Goal: Task Accomplishment & Management: Use online tool/utility

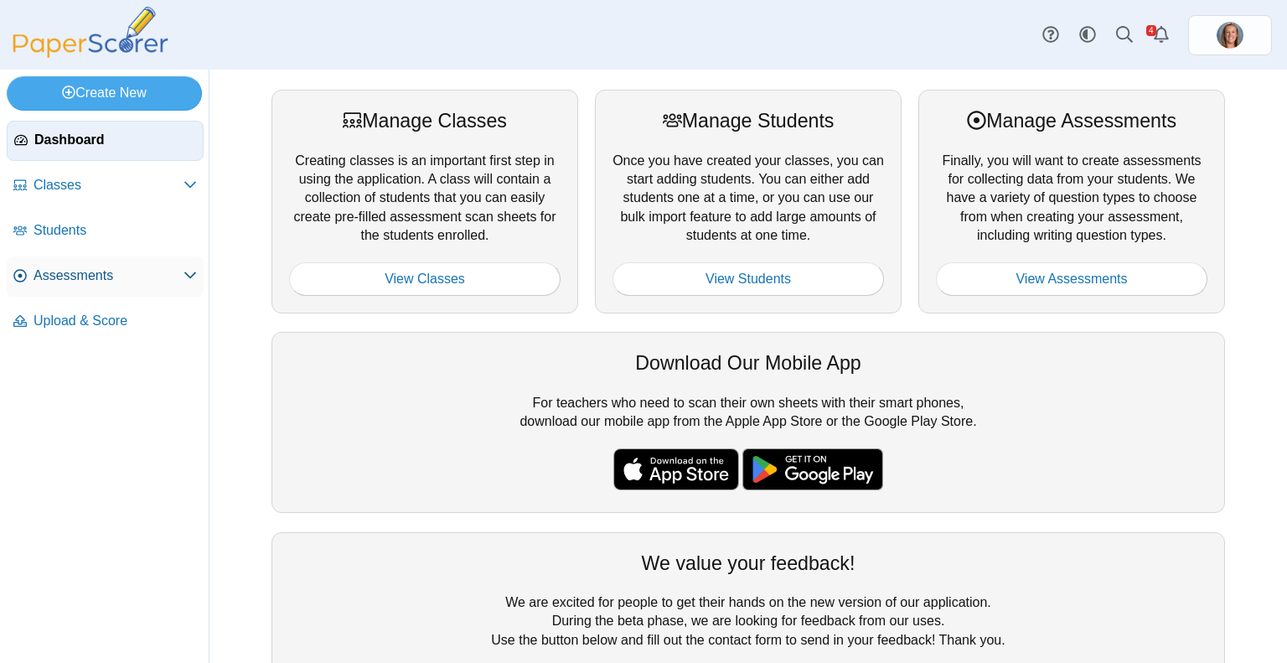
click at [95, 274] on span "Assessments" at bounding box center [109, 275] width 150 height 18
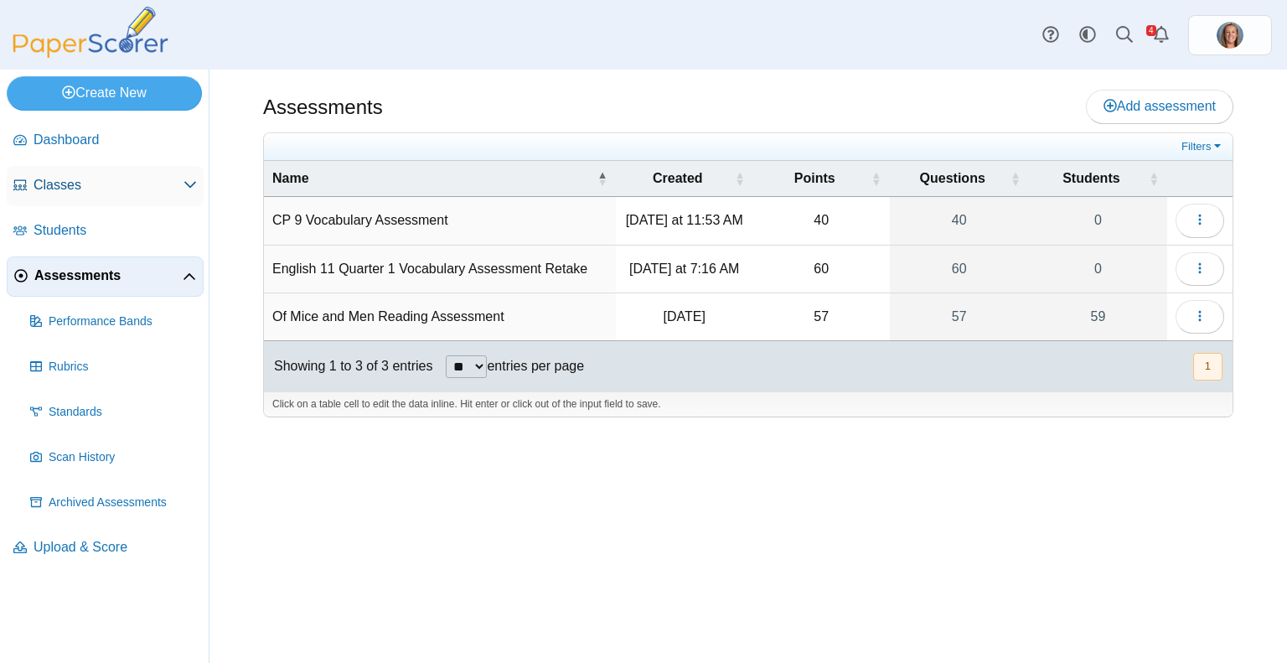
click at [99, 194] on link "Classes" at bounding box center [105, 186] width 197 height 40
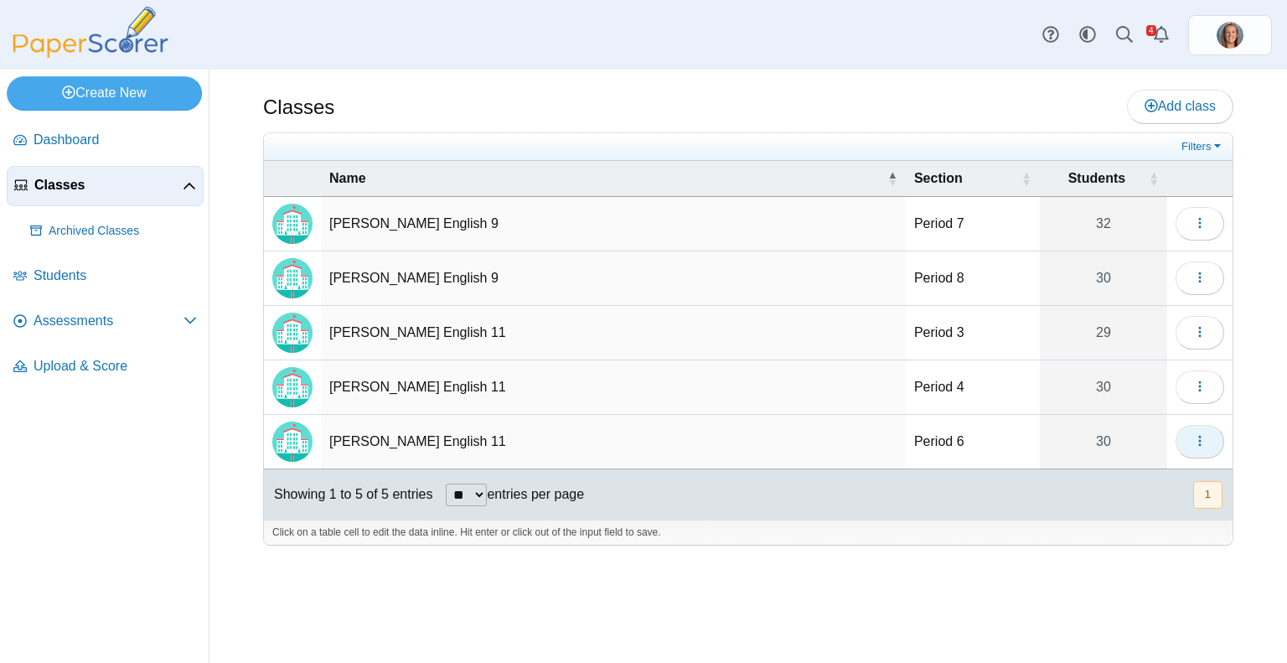
click at [1200, 436] on use "button" at bounding box center [1199, 441] width 3 height 11
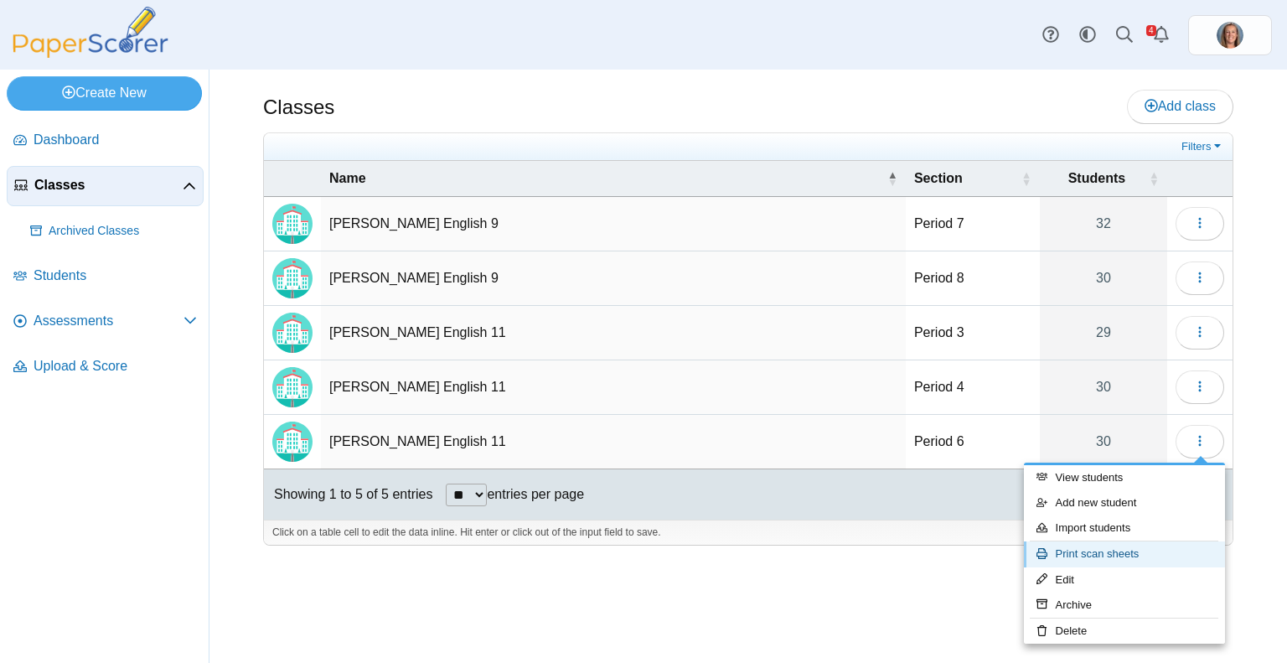
click at [1143, 558] on link "Print scan sheets" at bounding box center [1124, 553] width 201 height 25
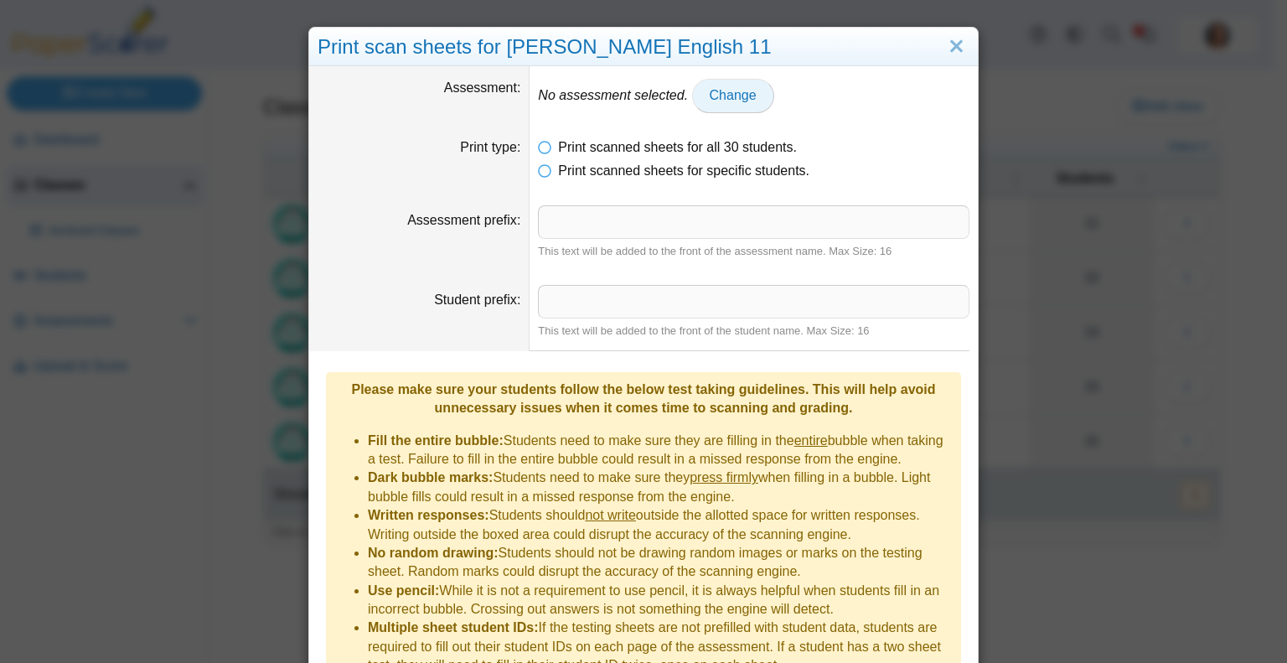
click at [710, 96] on span "Change" at bounding box center [733, 95] width 47 height 14
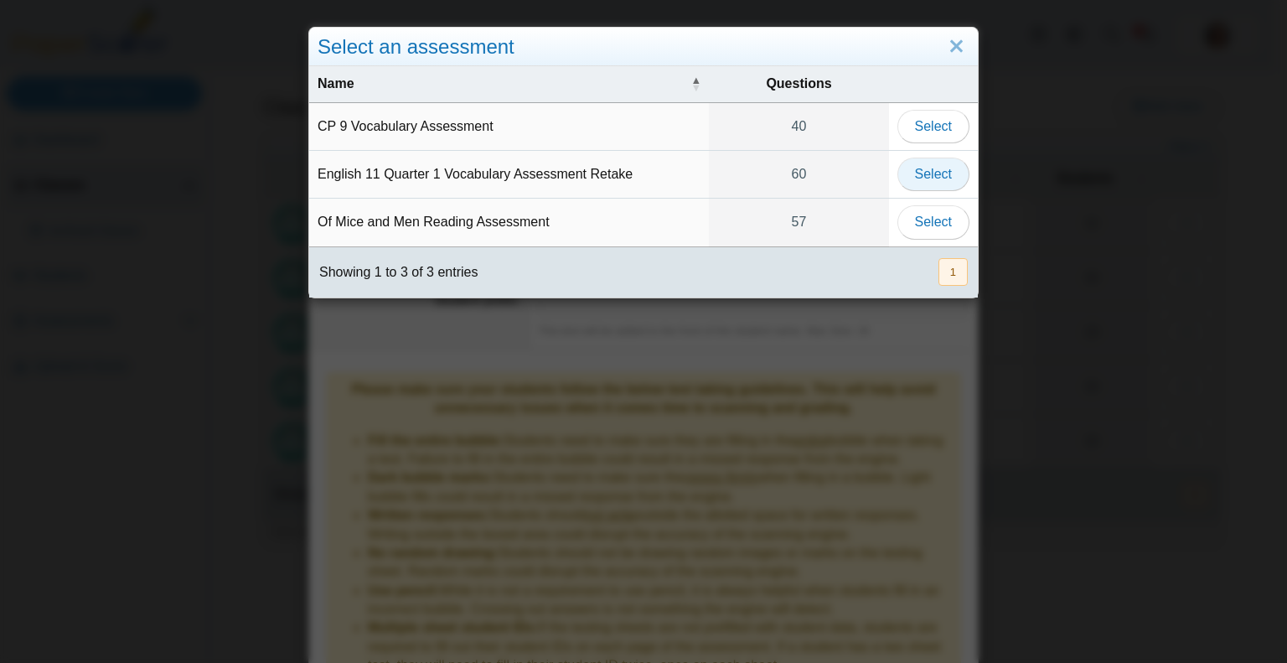
click at [924, 168] on span "Select" at bounding box center [933, 174] width 37 height 14
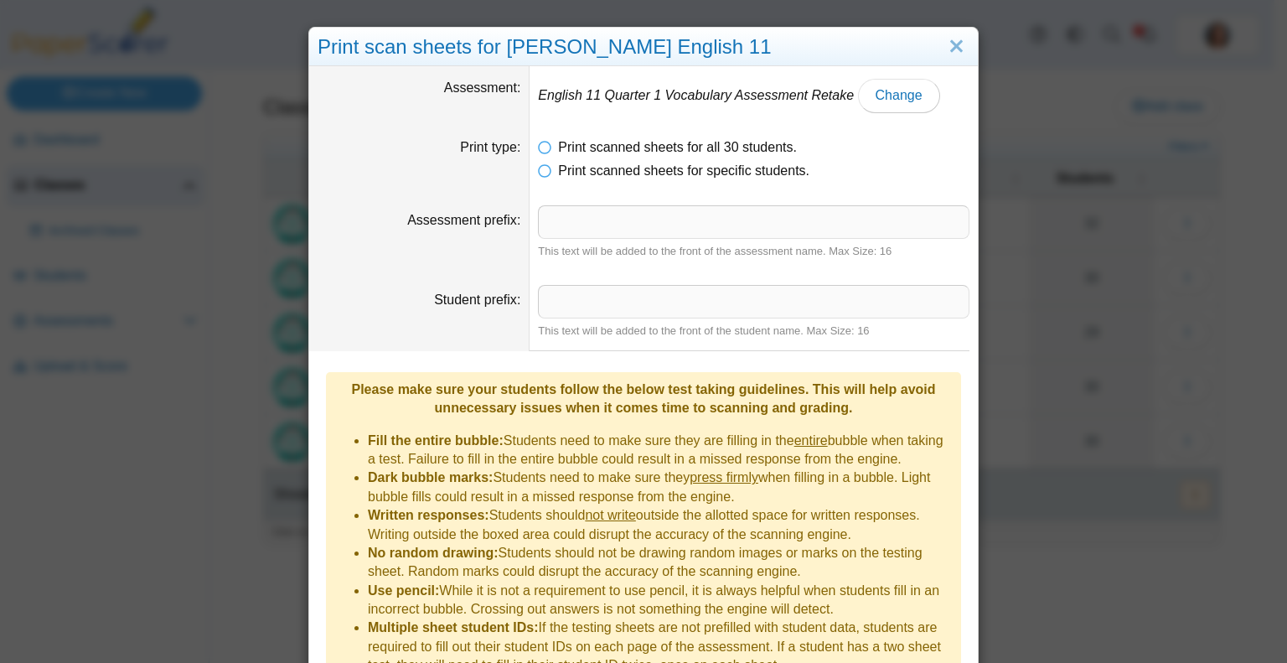
scroll to position [80, 0]
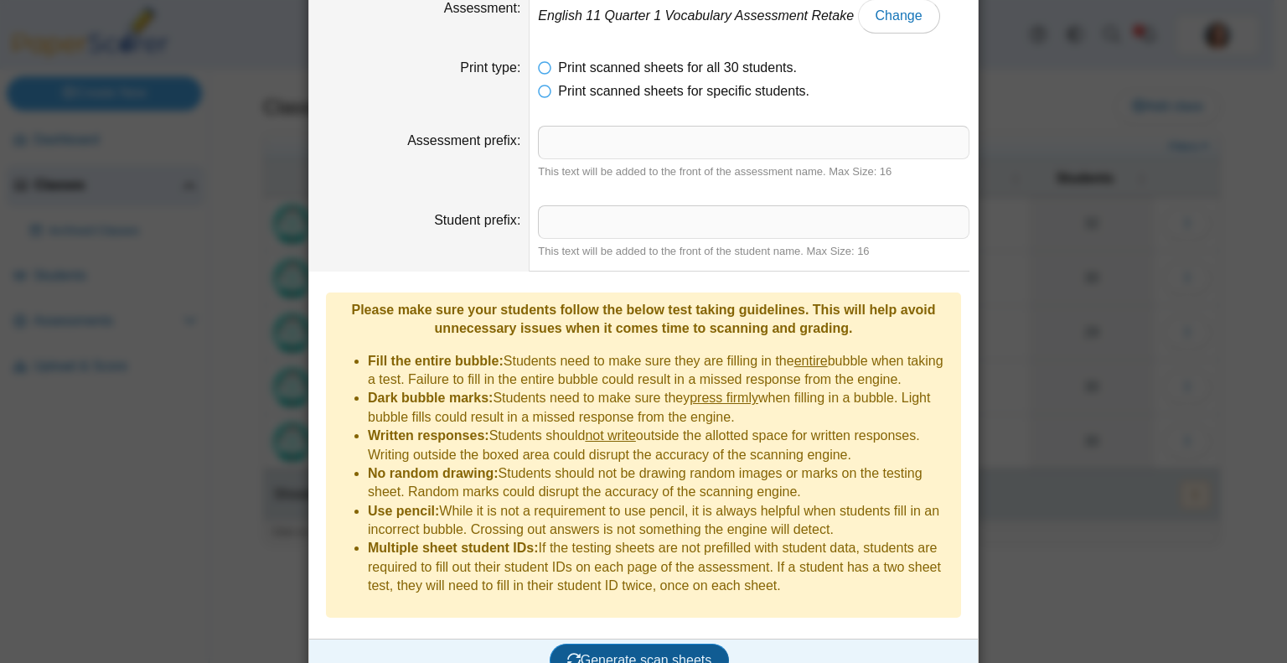
click at [637, 653] on span "Generate scan sheets" at bounding box center [639, 660] width 145 height 14
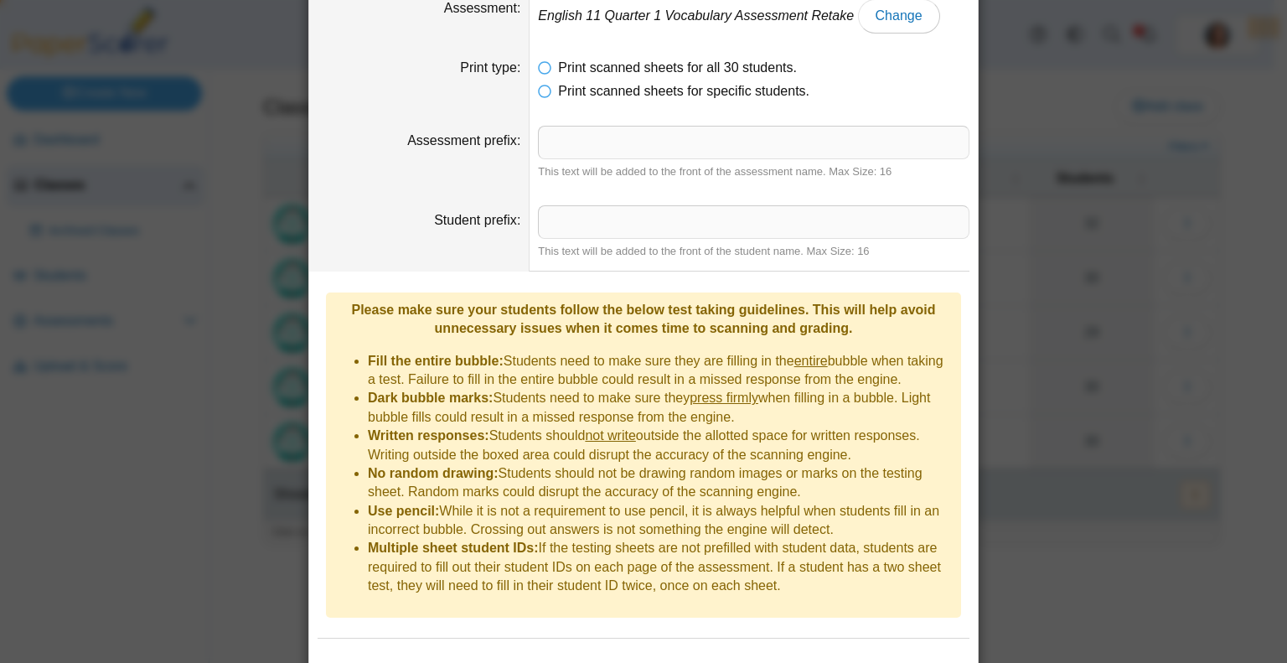
scroll to position [161, 0]
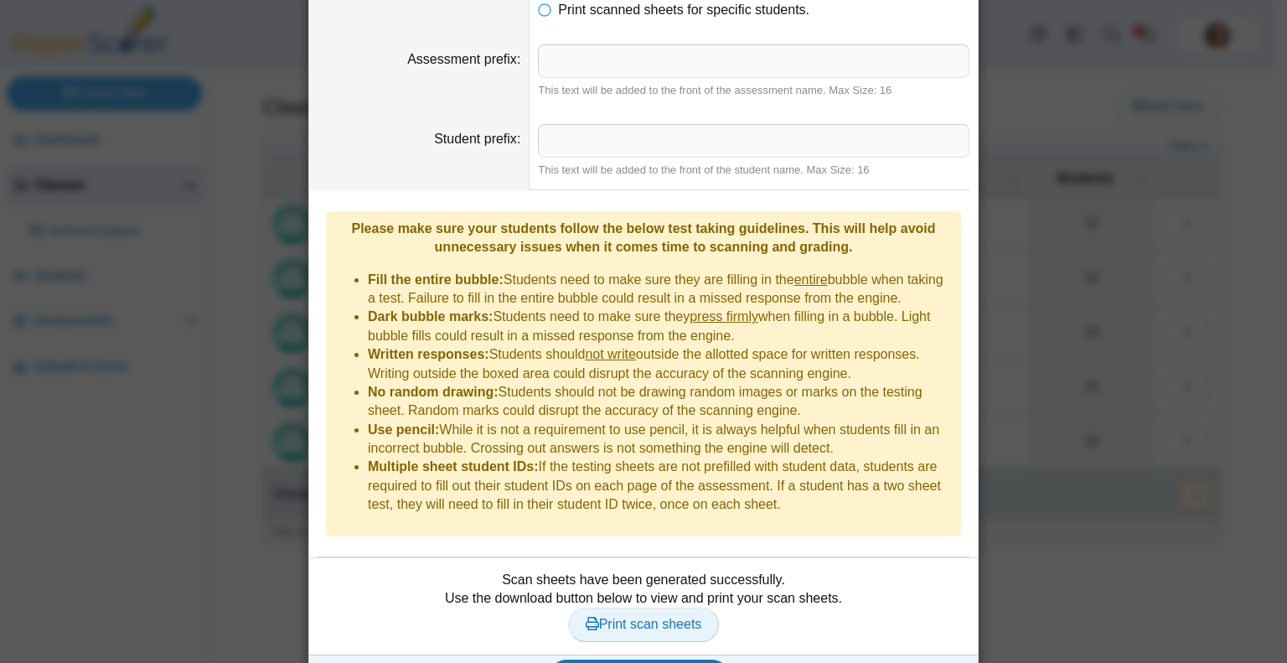
click at [695, 607] on link "Print scan sheets" at bounding box center [644, 624] width 152 height 34
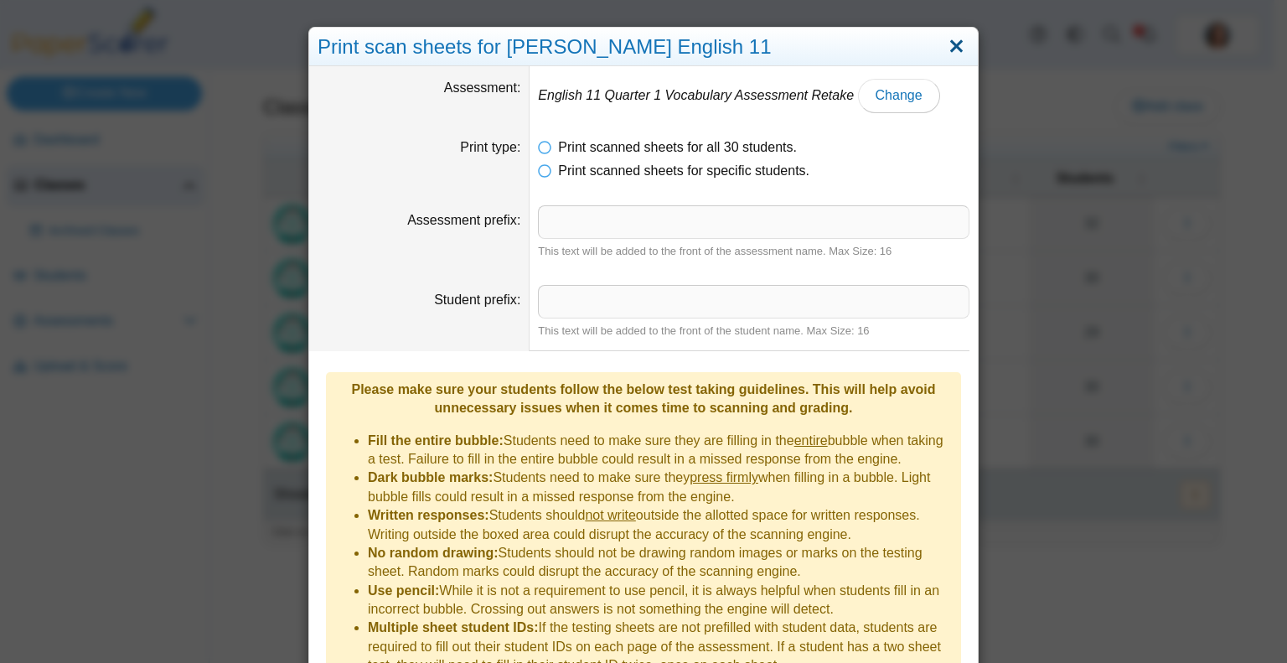
click at [953, 50] on link "Close" at bounding box center [956, 47] width 26 height 28
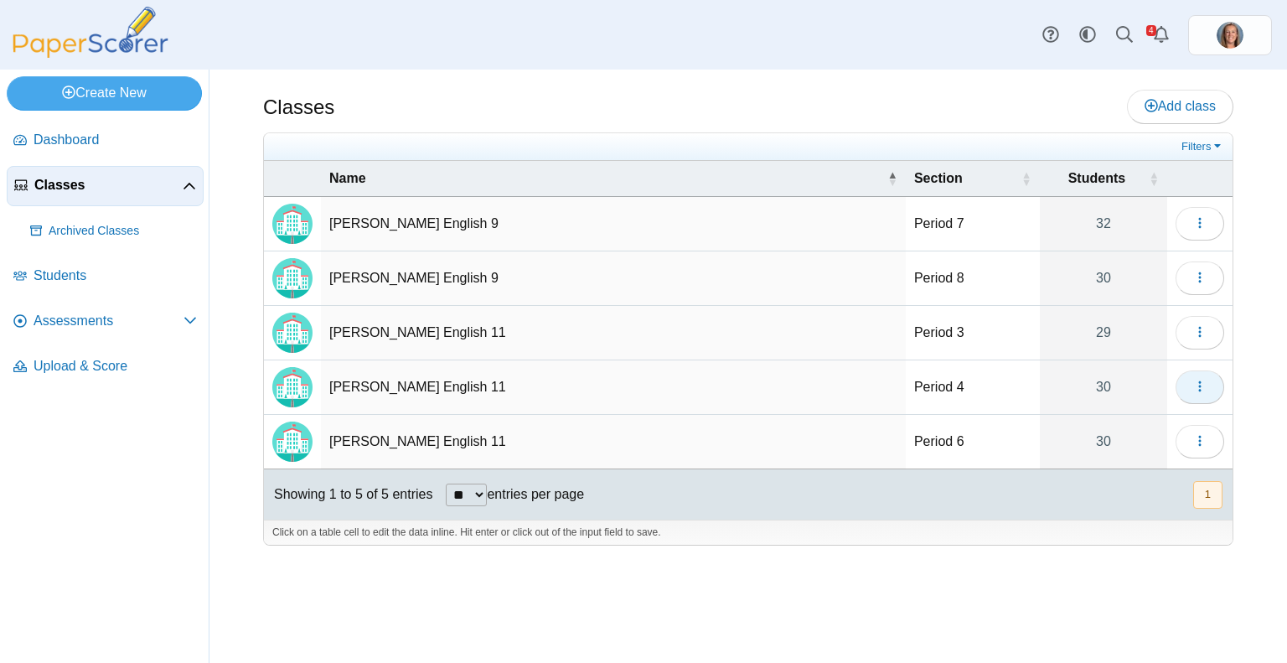
click at [1196, 385] on icon "button" at bounding box center [1199, 386] width 13 height 13
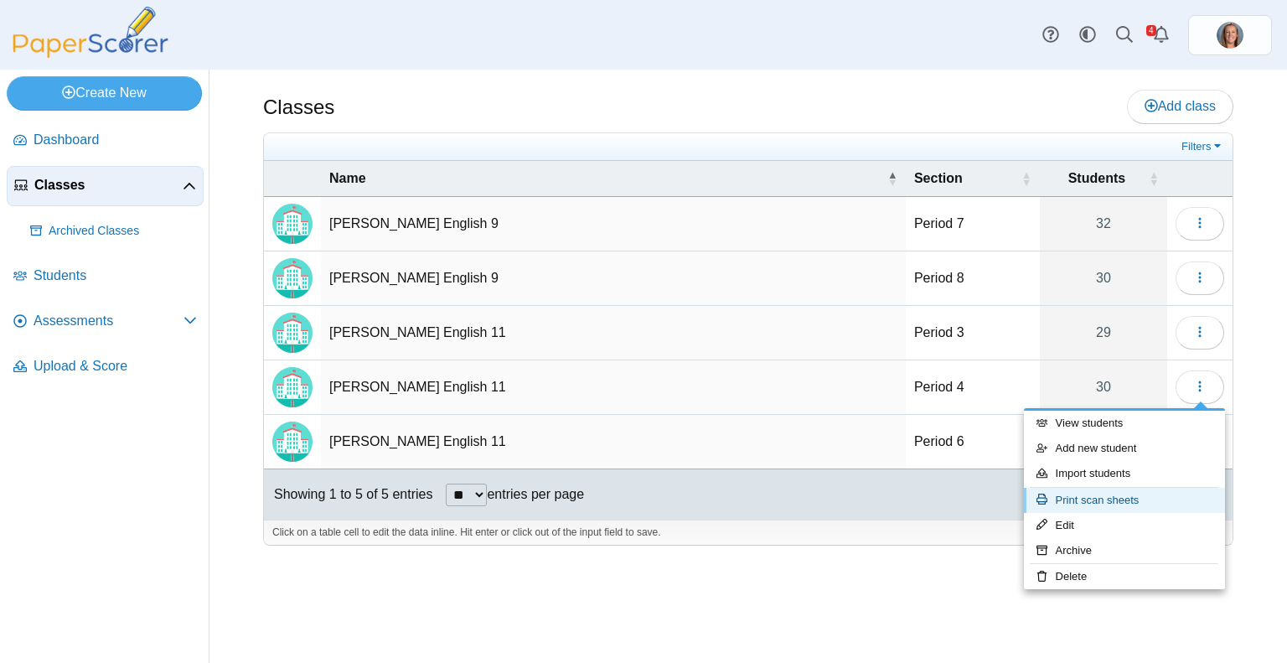
click at [1138, 496] on link "Print scan sheets" at bounding box center [1124, 500] width 201 height 25
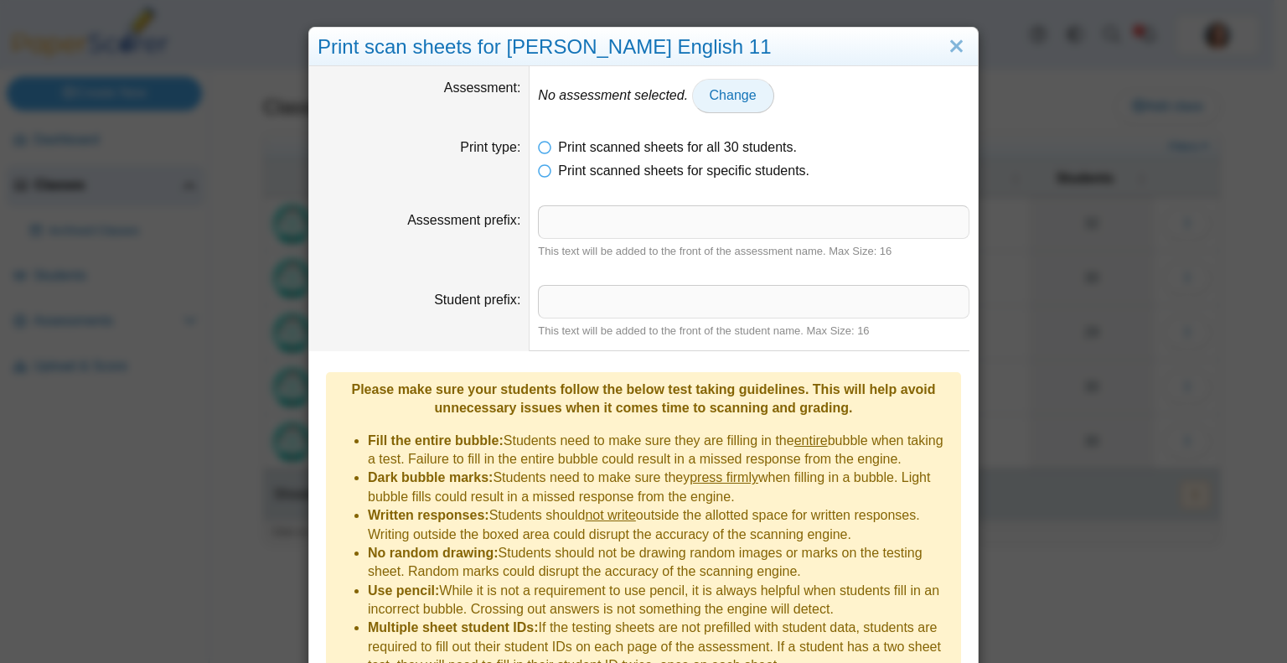
click at [710, 101] on span "Change" at bounding box center [733, 95] width 47 height 14
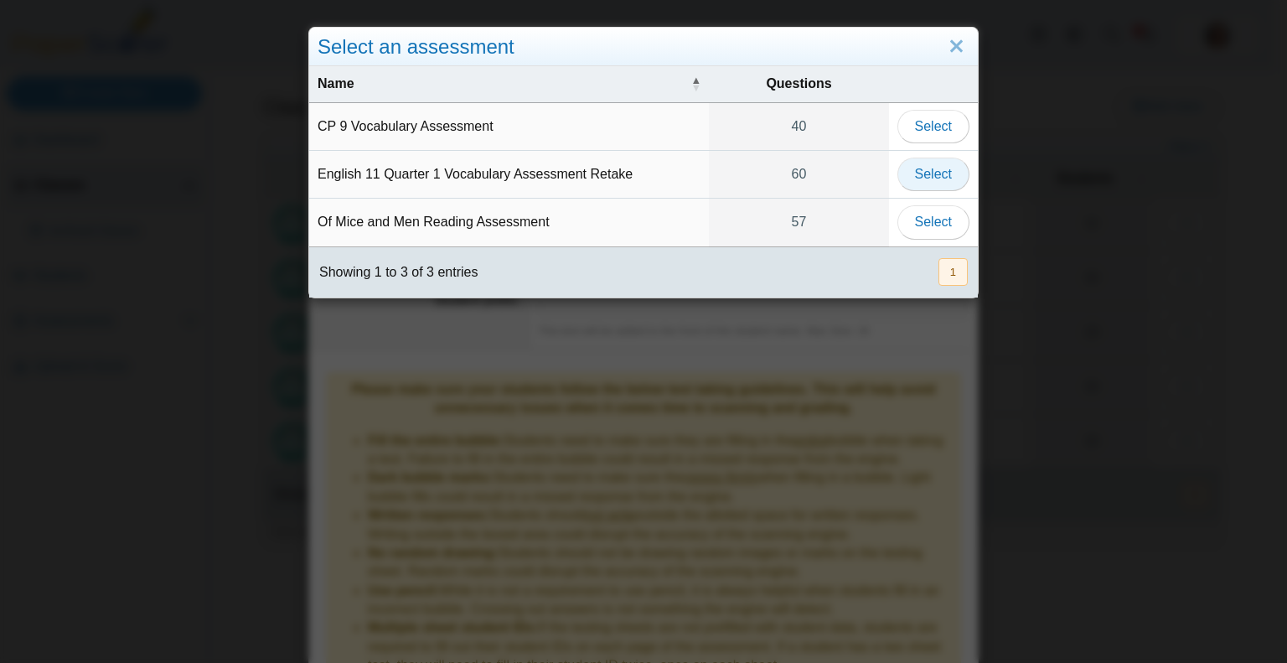
click at [929, 168] on span "Select" at bounding box center [933, 174] width 37 height 14
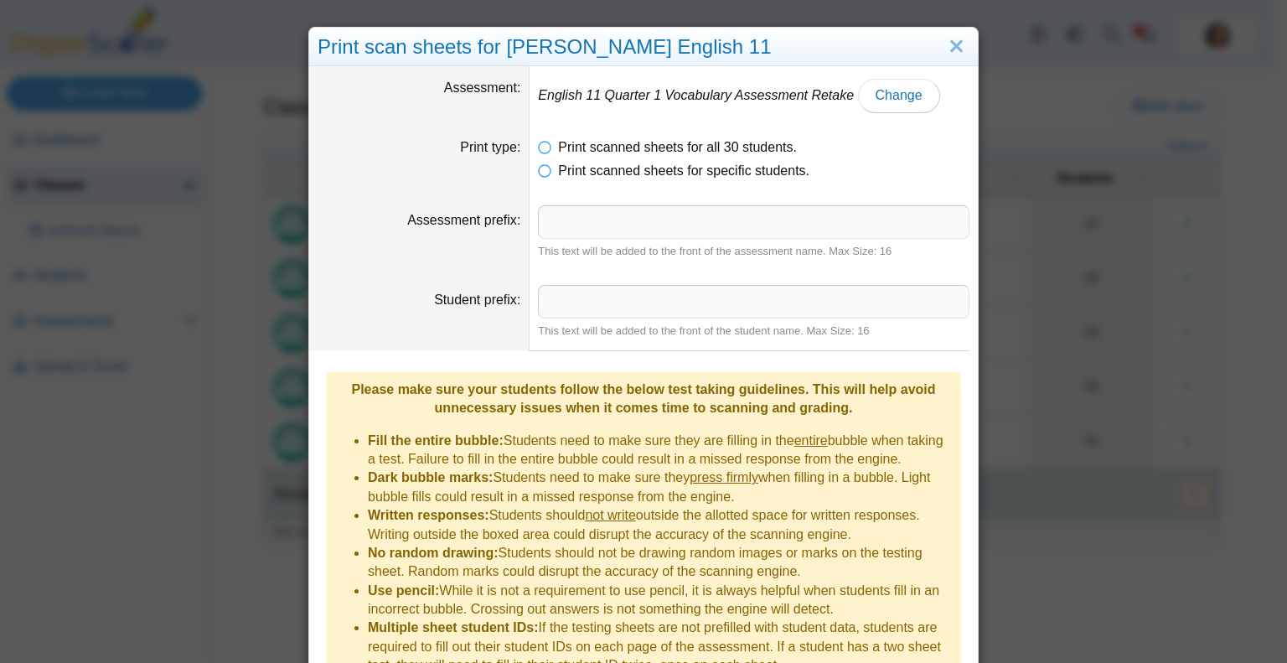
scroll to position [80, 0]
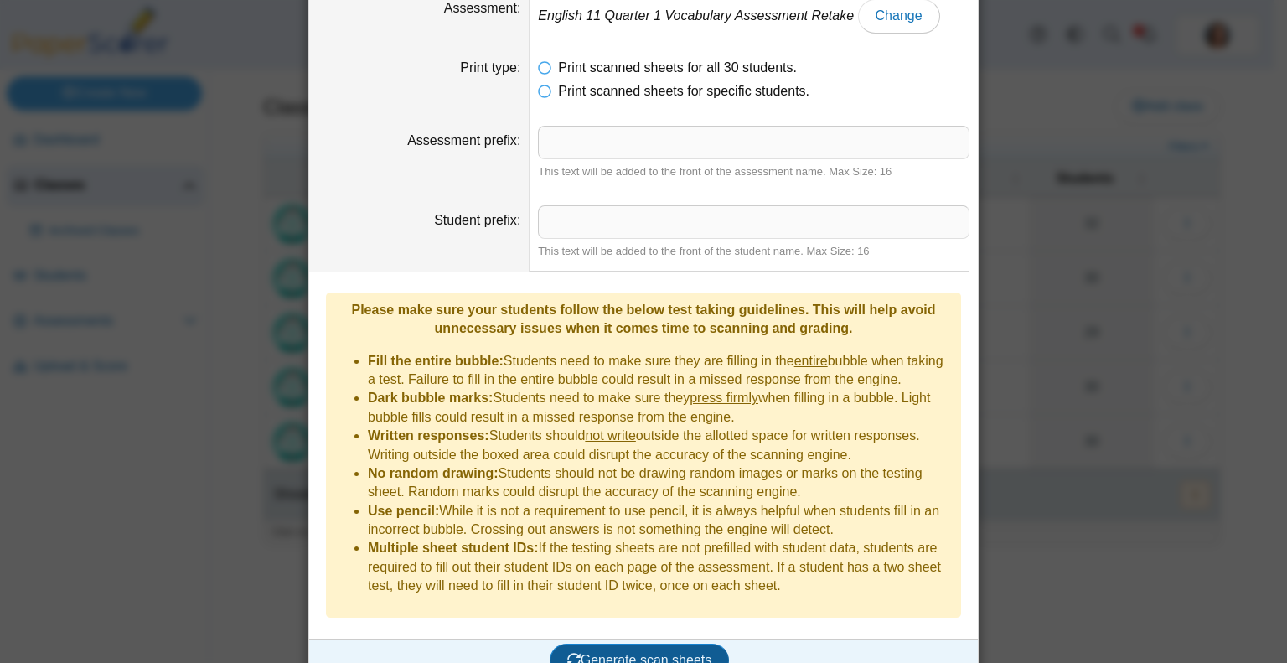
click at [640, 643] on button "Generate scan sheets" at bounding box center [640, 660] width 180 height 34
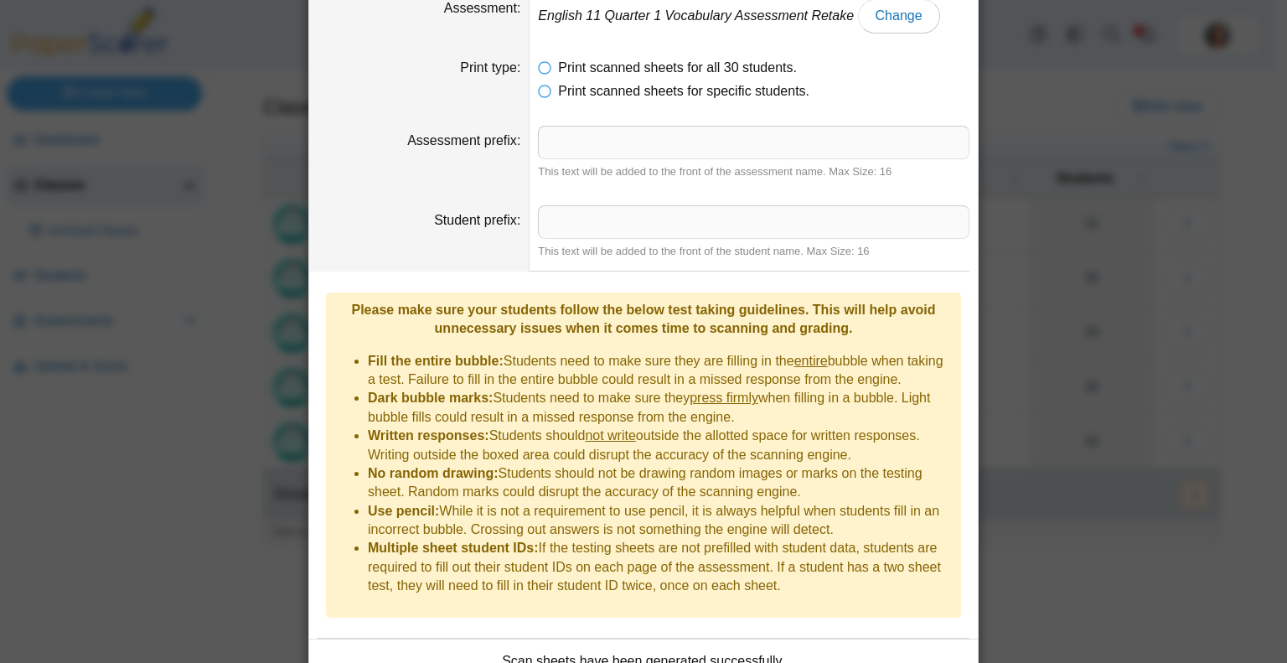
scroll to position [177, 0]
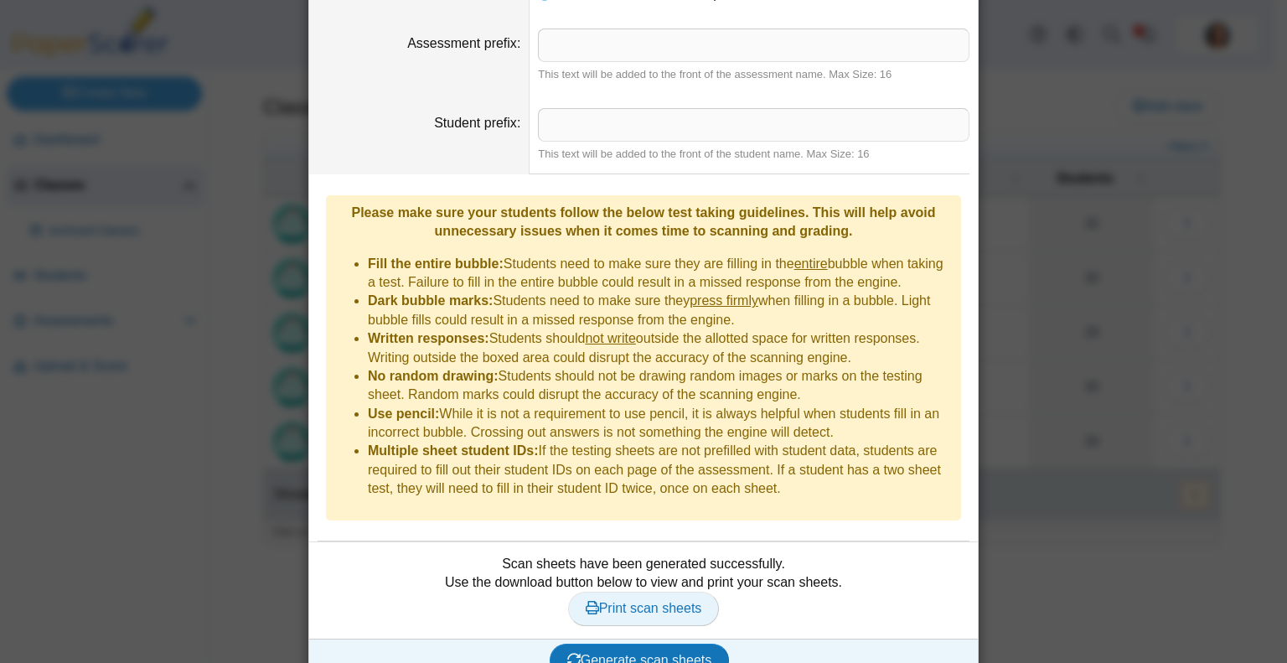
click at [687, 601] on span "Print scan sheets" at bounding box center [644, 608] width 116 height 14
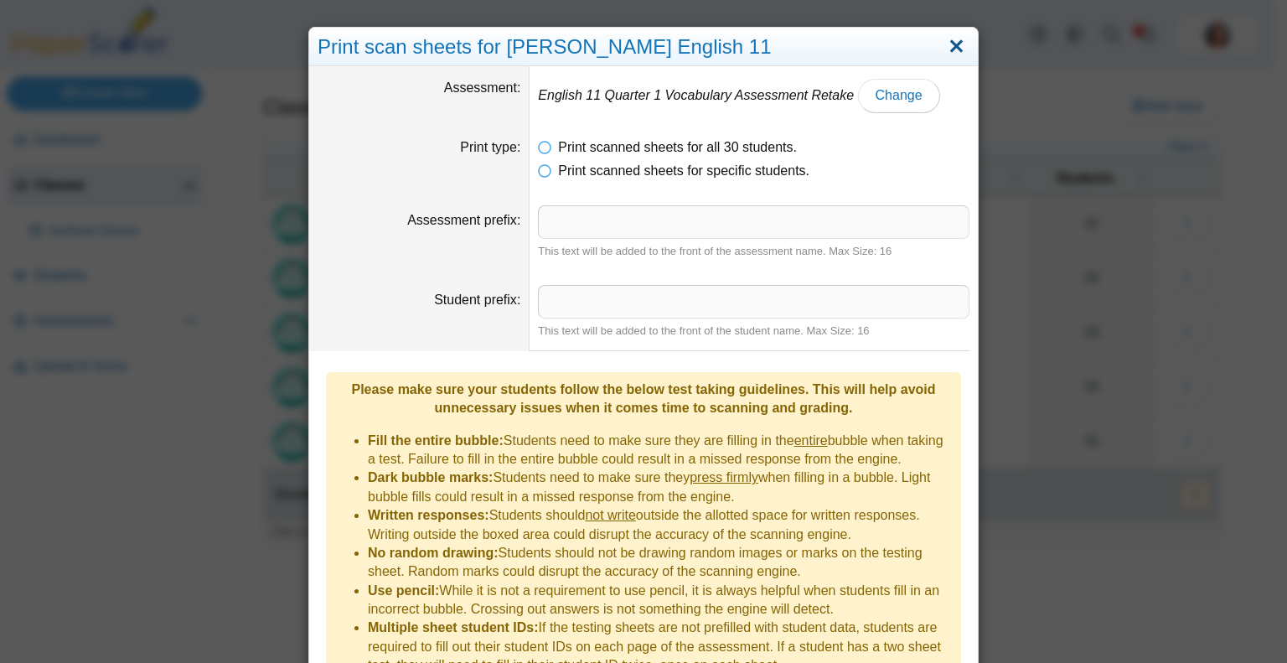
click at [953, 49] on link "Close" at bounding box center [956, 47] width 26 height 28
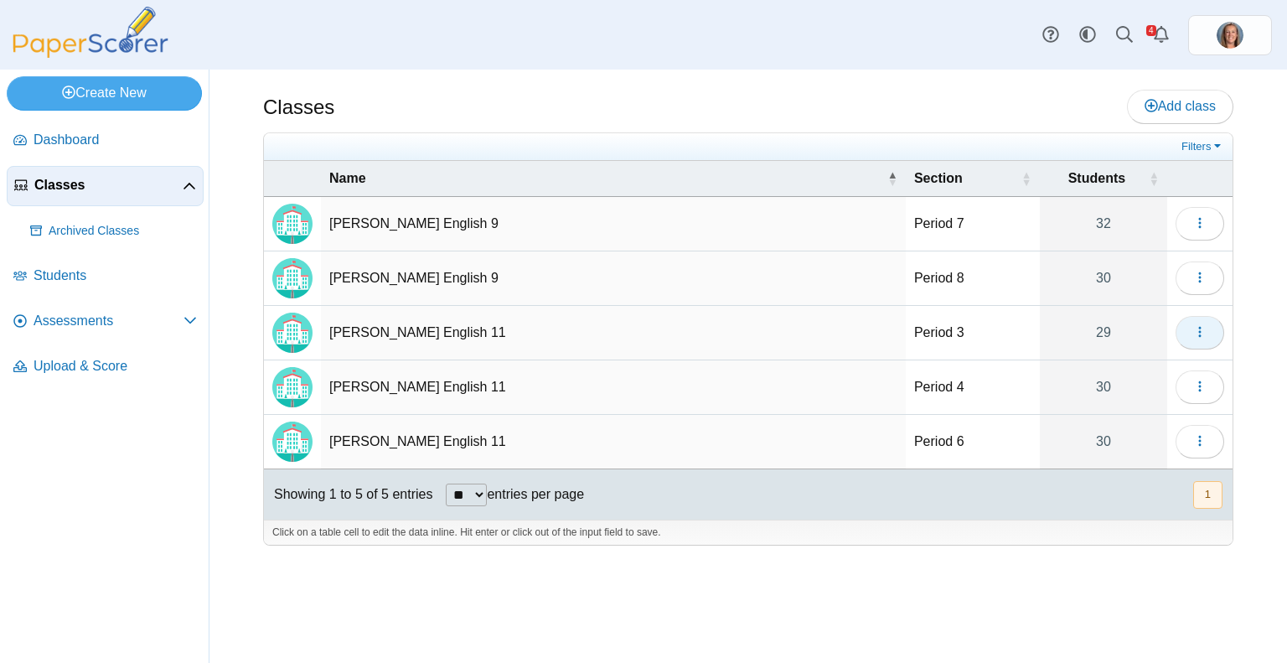
click at [1192, 337] on button "button" at bounding box center [1199, 333] width 49 height 34
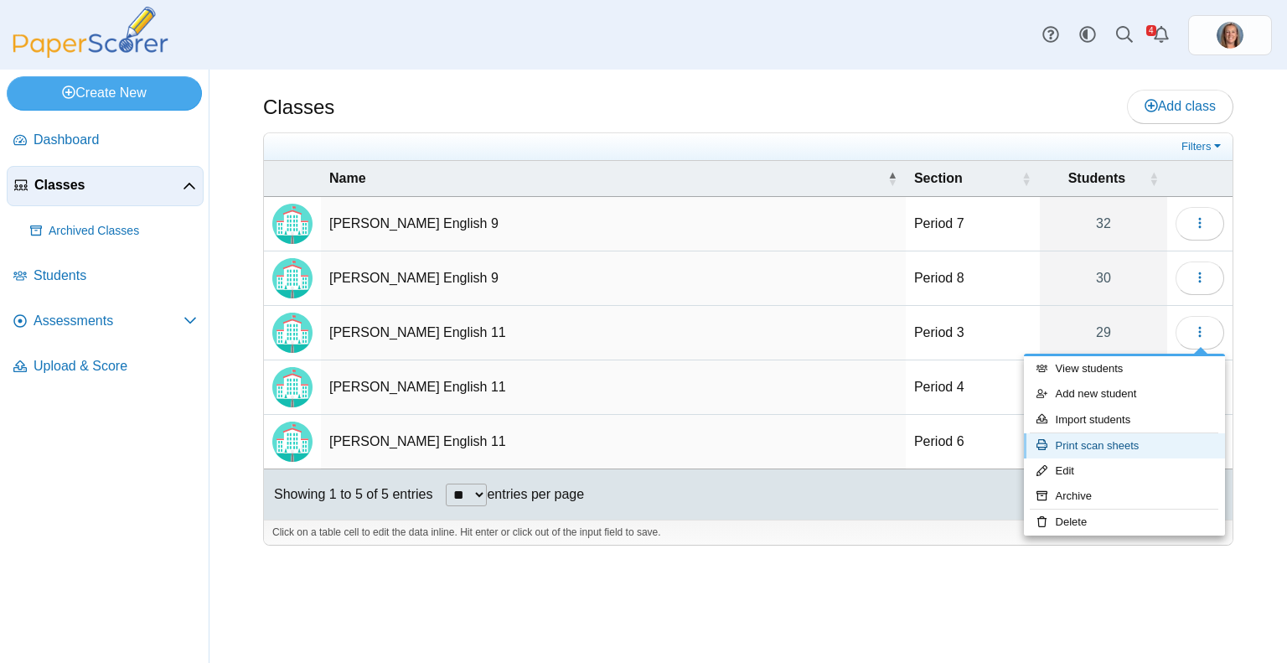
click at [1120, 439] on link "Print scan sheets" at bounding box center [1124, 445] width 201 height 25
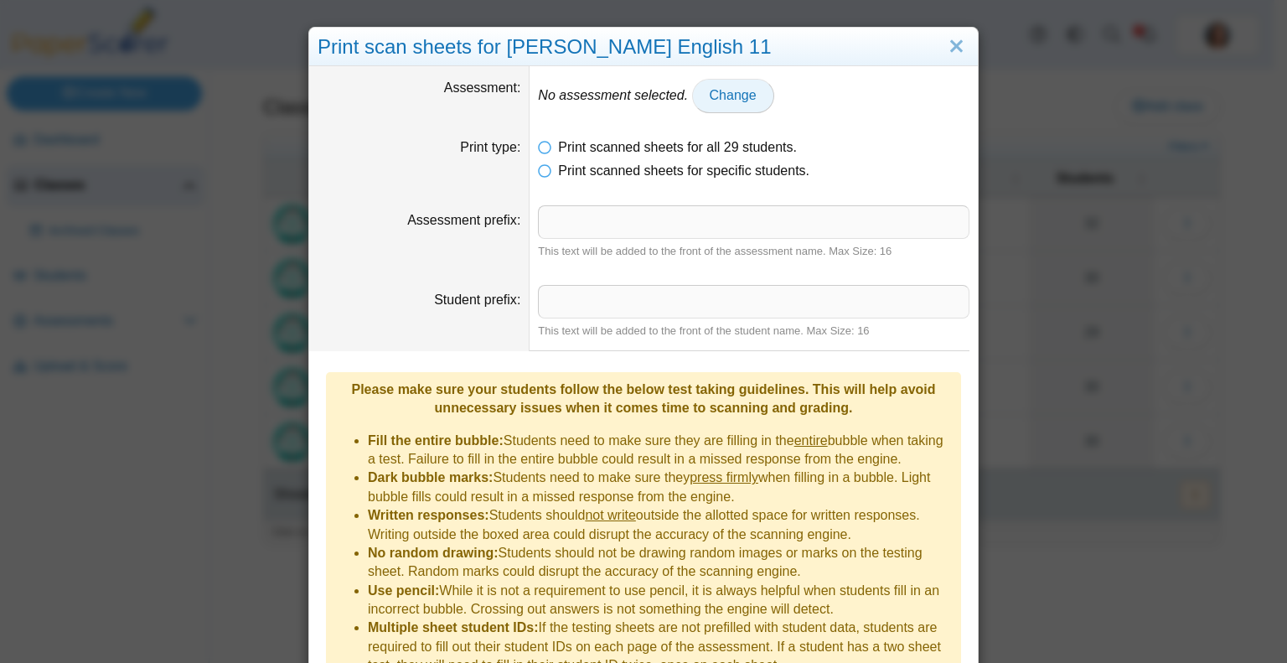
click at [710, 101] on span "Change" at bounding box center [733, 95] width 47 height 14
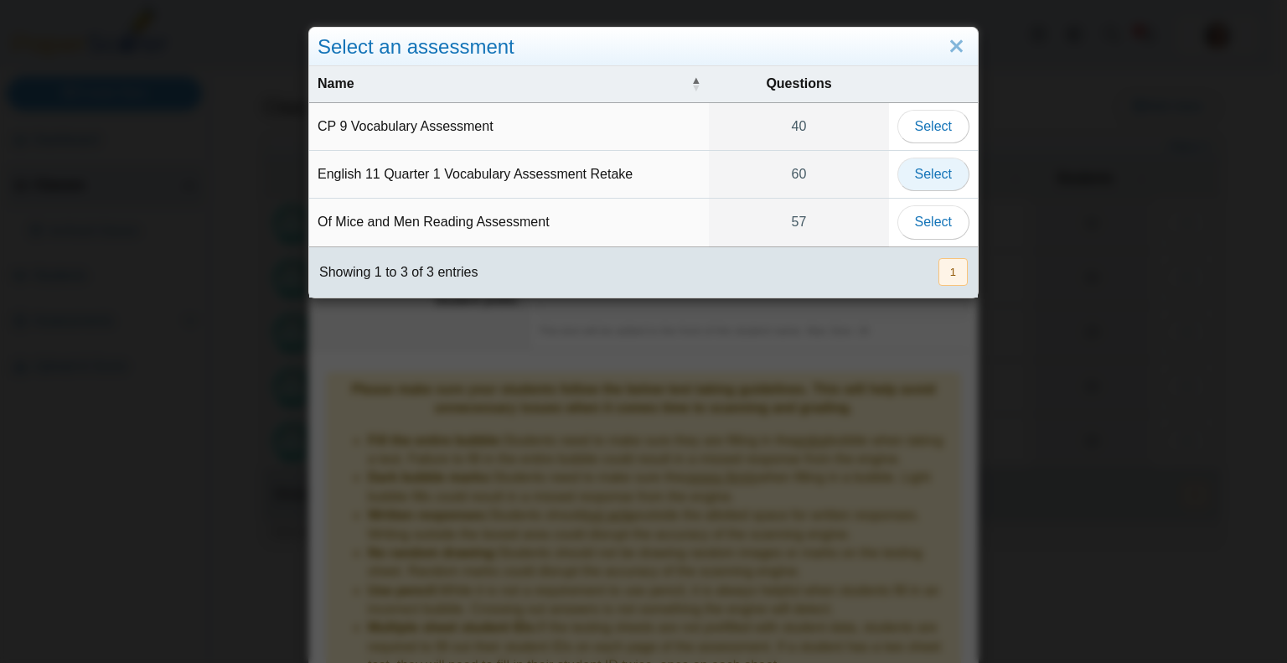
click at [924, 177] on span "Select" at bounding box center [933, 174] width 37 height 14
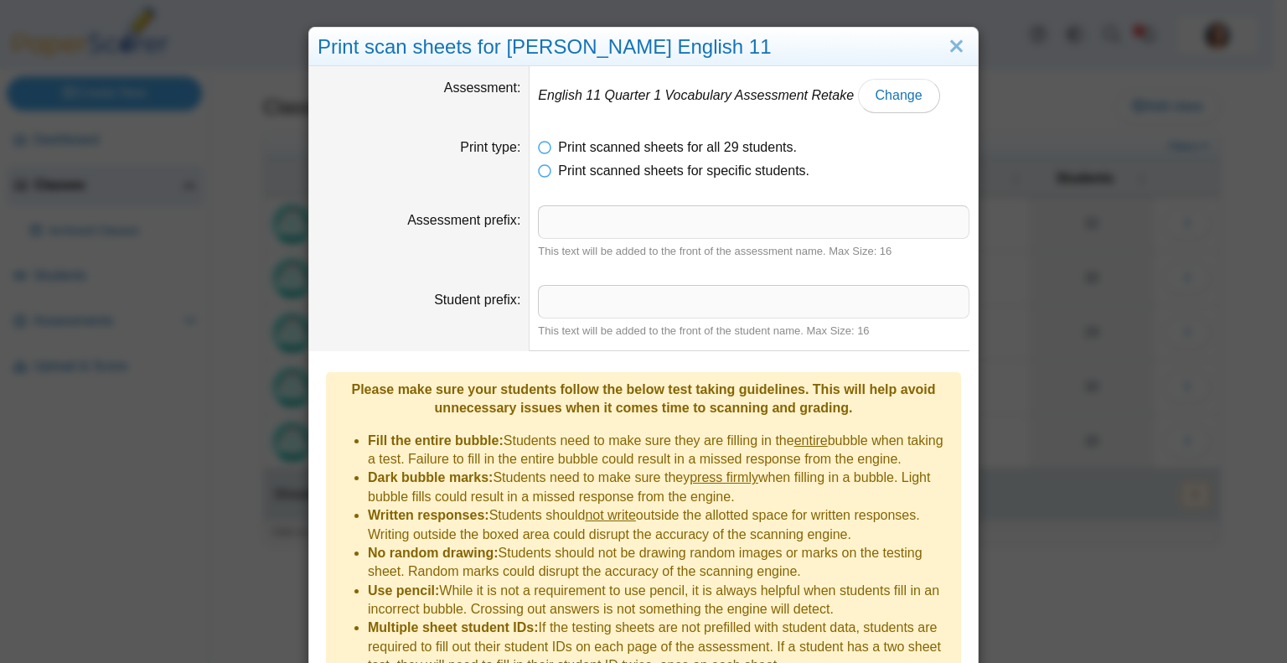
scroll to position [80, 0]
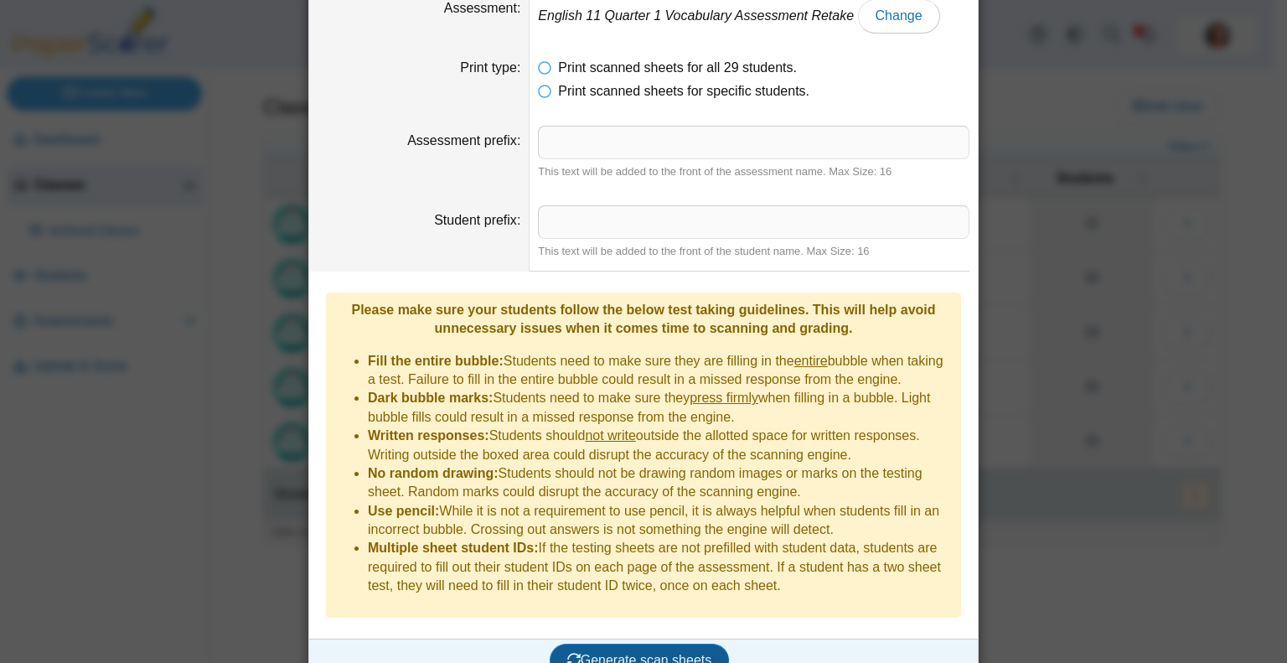
click at [633, 643] on button "Generate scan sheets" at bounding box center [640, 660] width 180 height 34
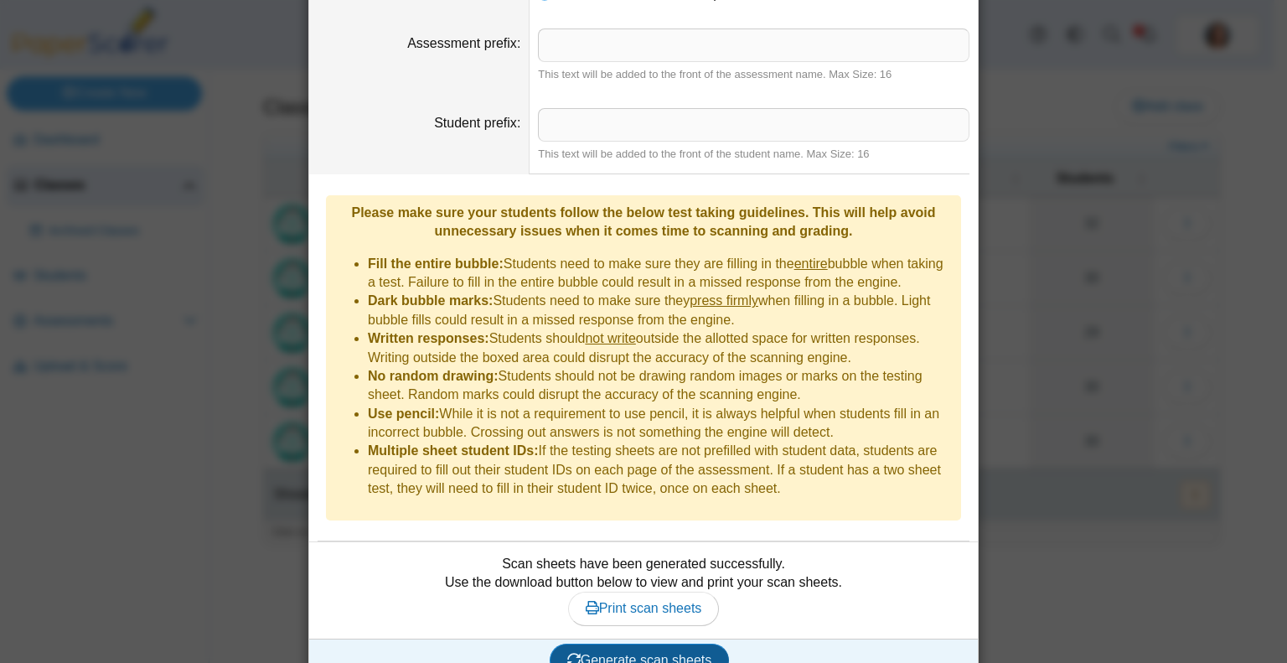
scroll to position [176, 0]
click at [640, 602] on span "Print scan sheets" at bounding box center [644, 609] width 116 height 14
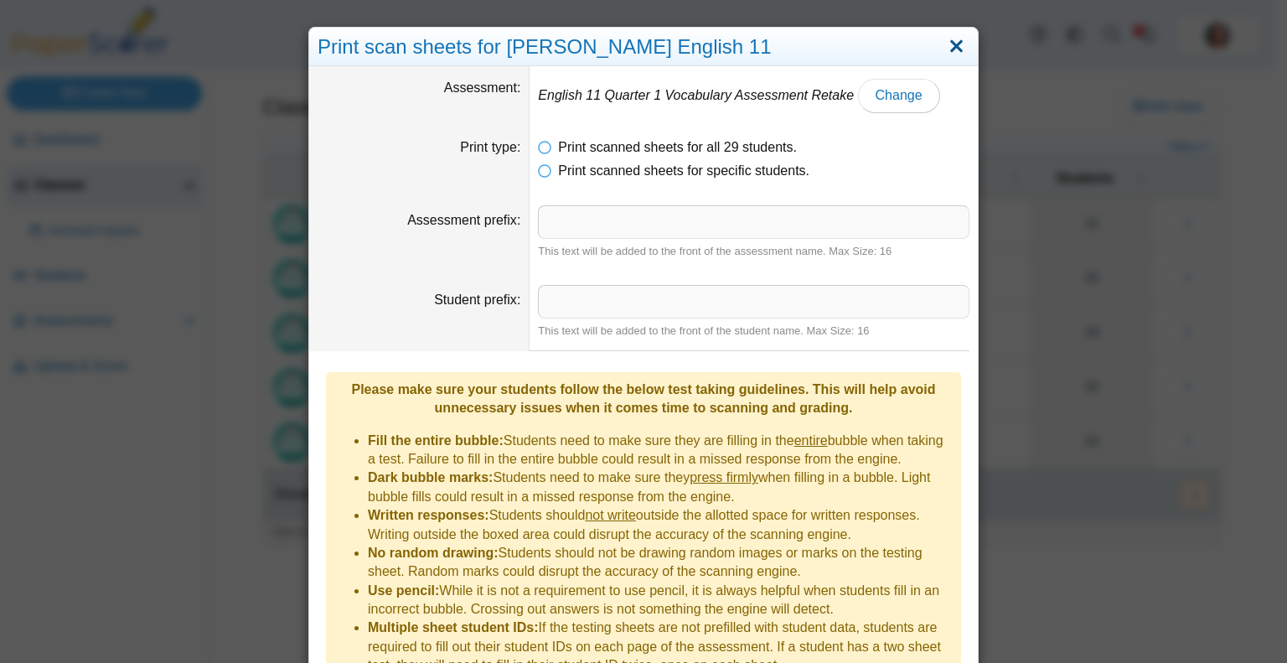
click at [948, 44] on link "Close" at bounding box center [956, 47] width 26 height 28
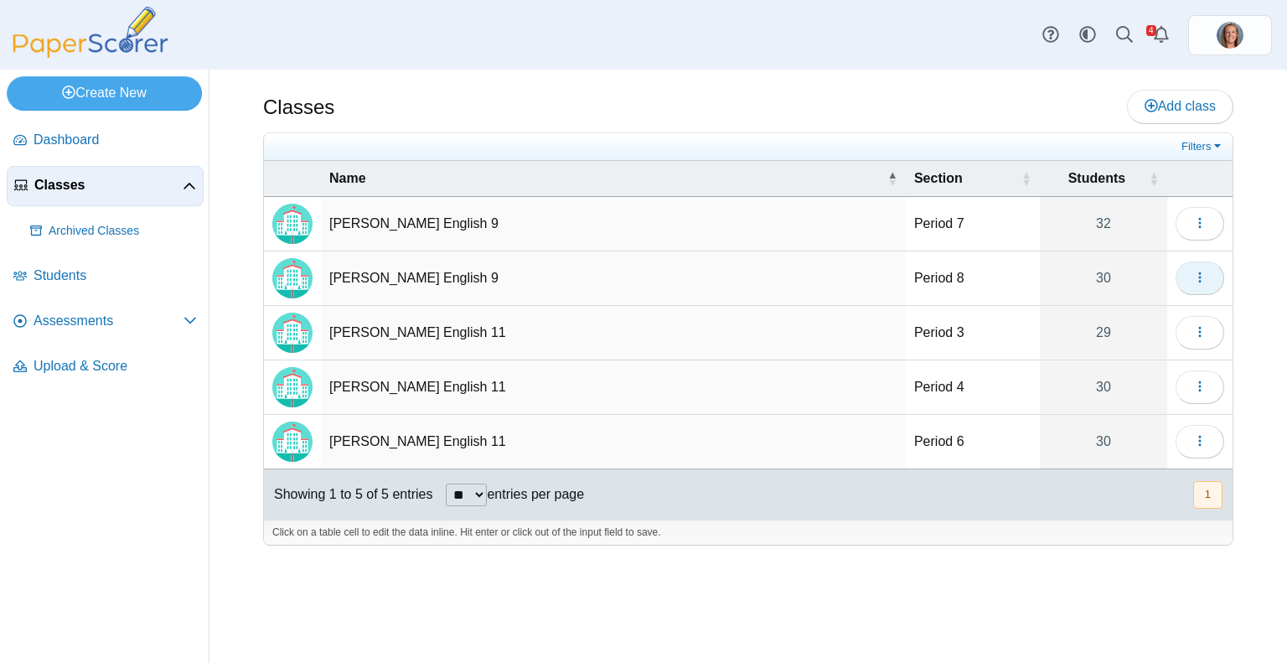
click at [1176, 271] on button "button" at bounding box center [1199, 278] width 49 height 34
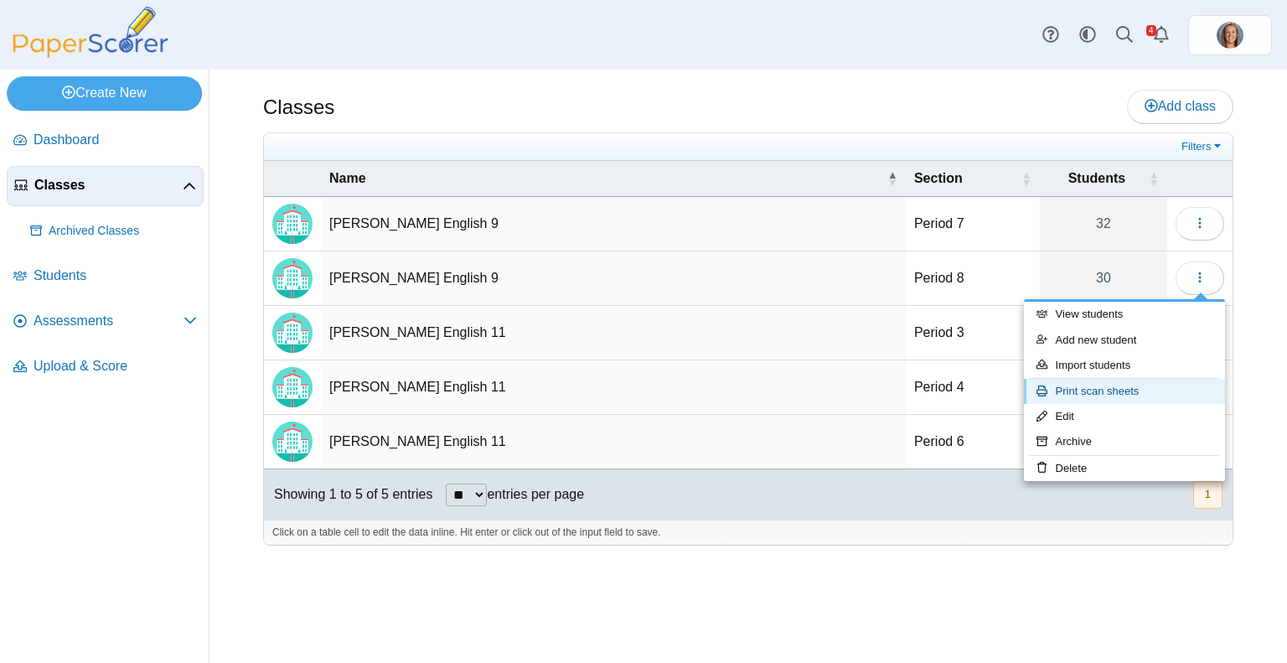
click at [1129, 382] on link "Print scan sheets" at bounding box center [1124, 391] width 201 height 25
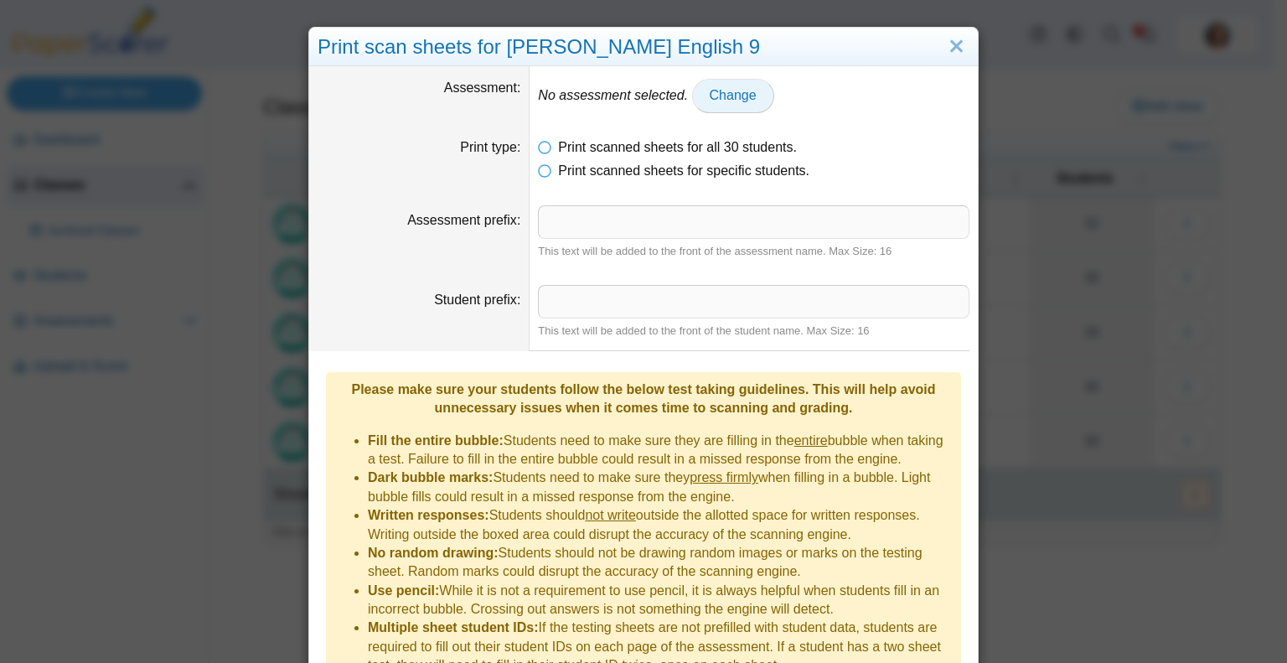
click at [740, 100] on link "Change" at bounding box center [733, 96] width 82 height 34
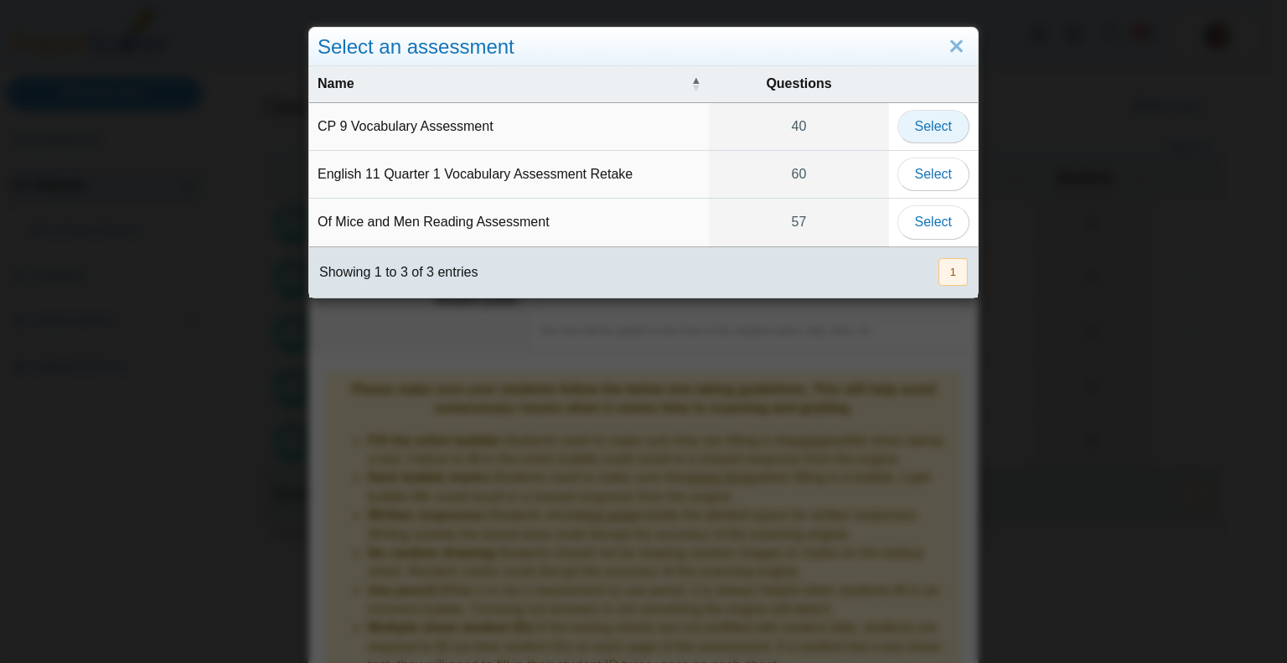
click at [915, 130] on span "Select" at bounding box center [933, 126] width 37 height 14
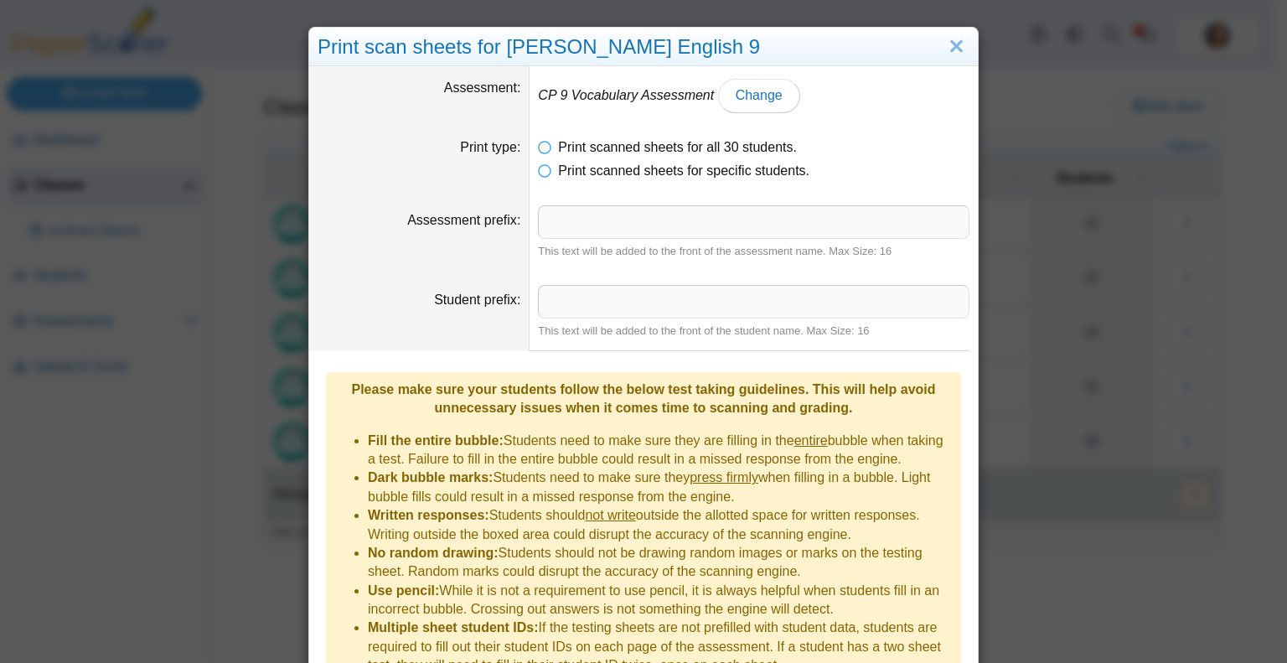
scroll to position [80, 0]
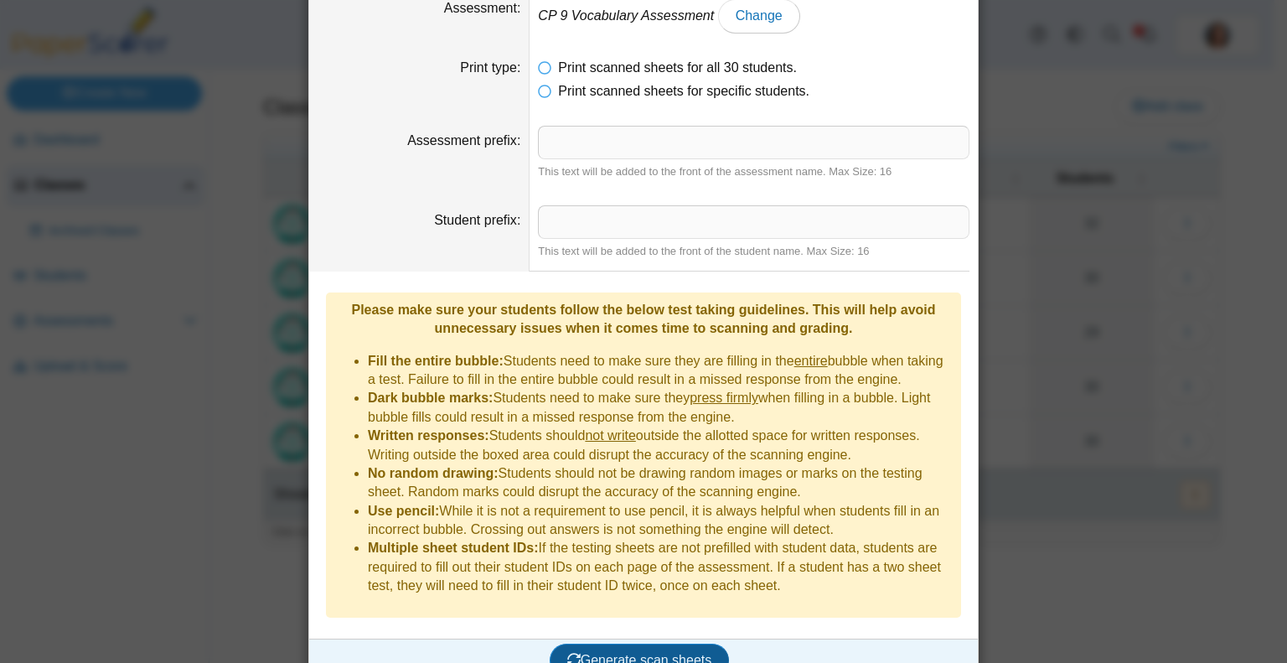
click at [669, 653] on span "Generate scan sheets" at bounding box center [639, 660] width 145 height 14
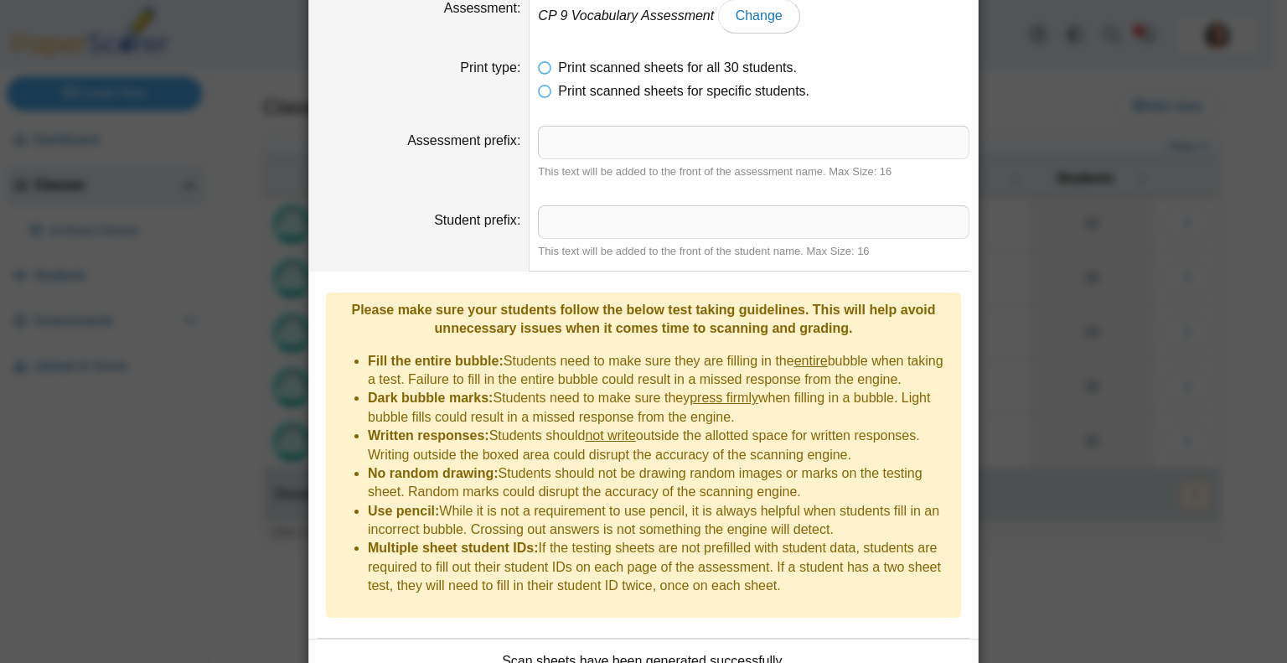
scroll to position [177, 0]
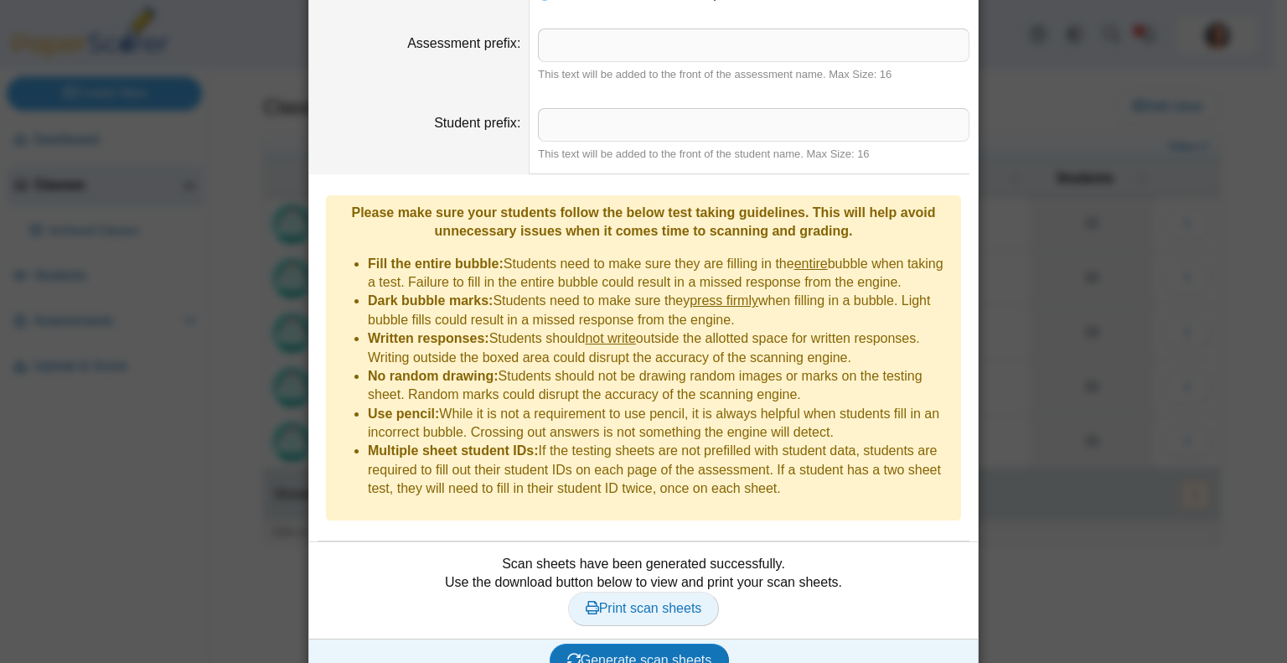
click at [633, 601] on span "Print scan sheets" at bounding box center [644, 608] width 116 height 14
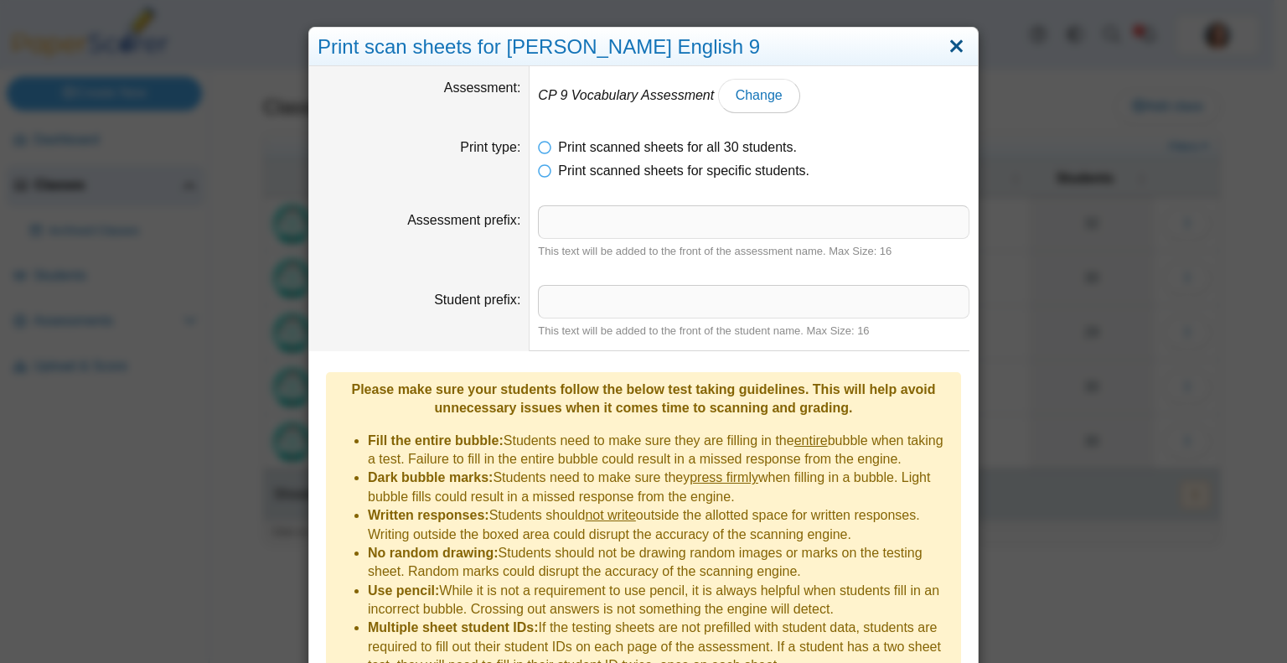
click at [958, 49] on link "Close" at bounding box center [956, 47] width 26 height 28
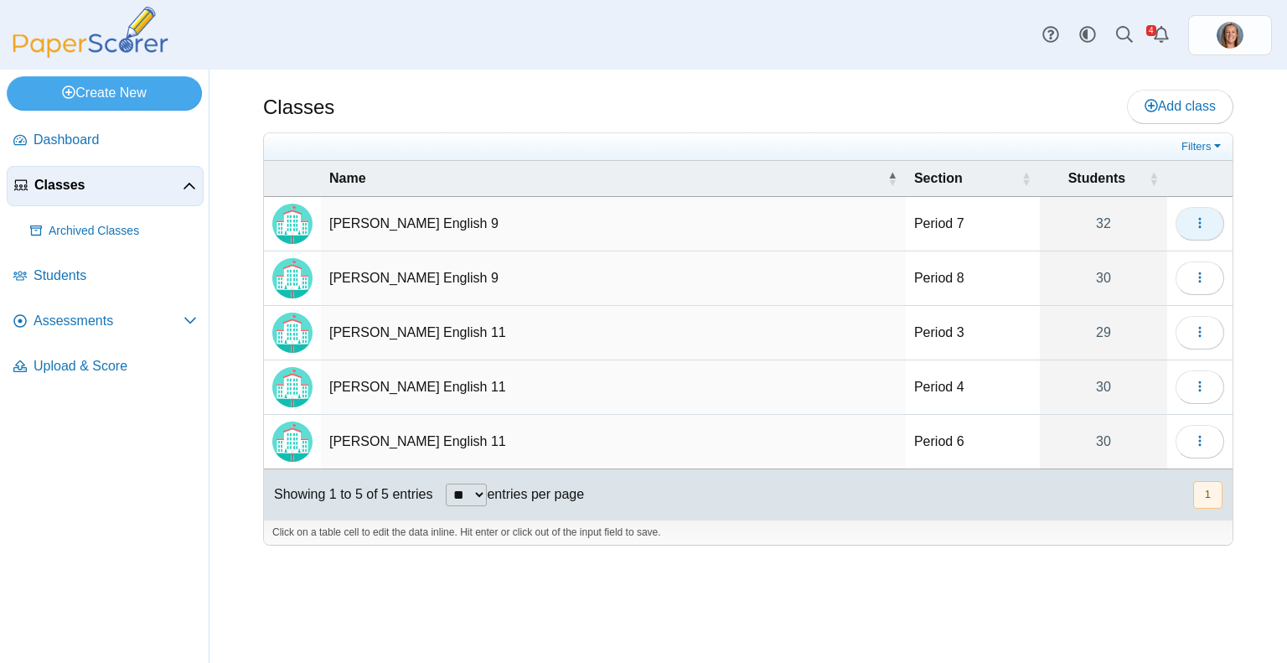
click at [1209, 230] on button "button" at bounding box center [1199, 224] width 49 height 34
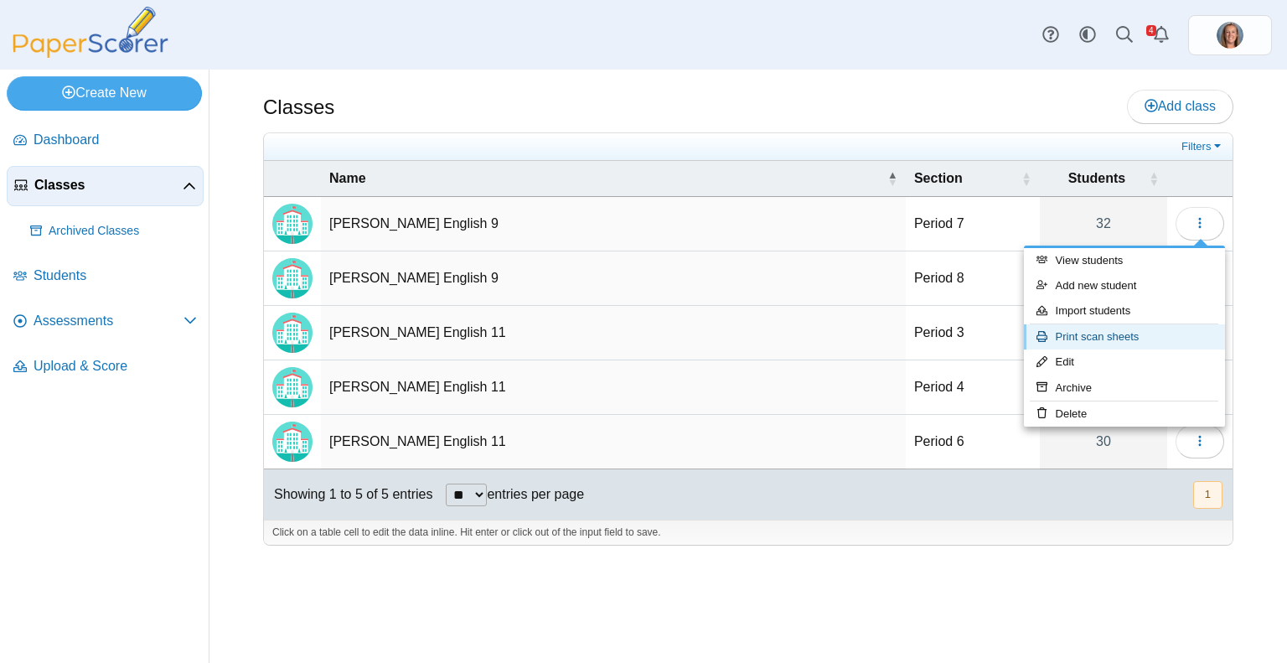
click at [1132, 344] on link "Print scan sheets" at bounding box center [1124, 336] width 201 height 25
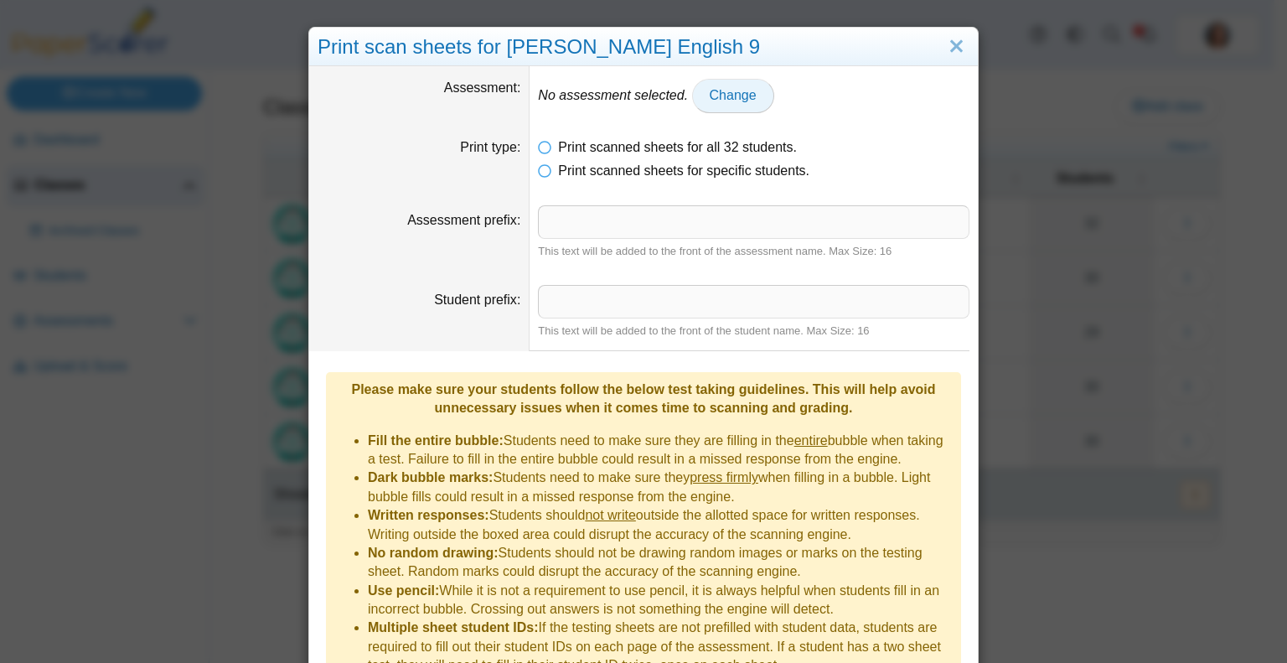
click at [710, 102] on span "Change" at bounding box center [733, 95] width 47 height 14
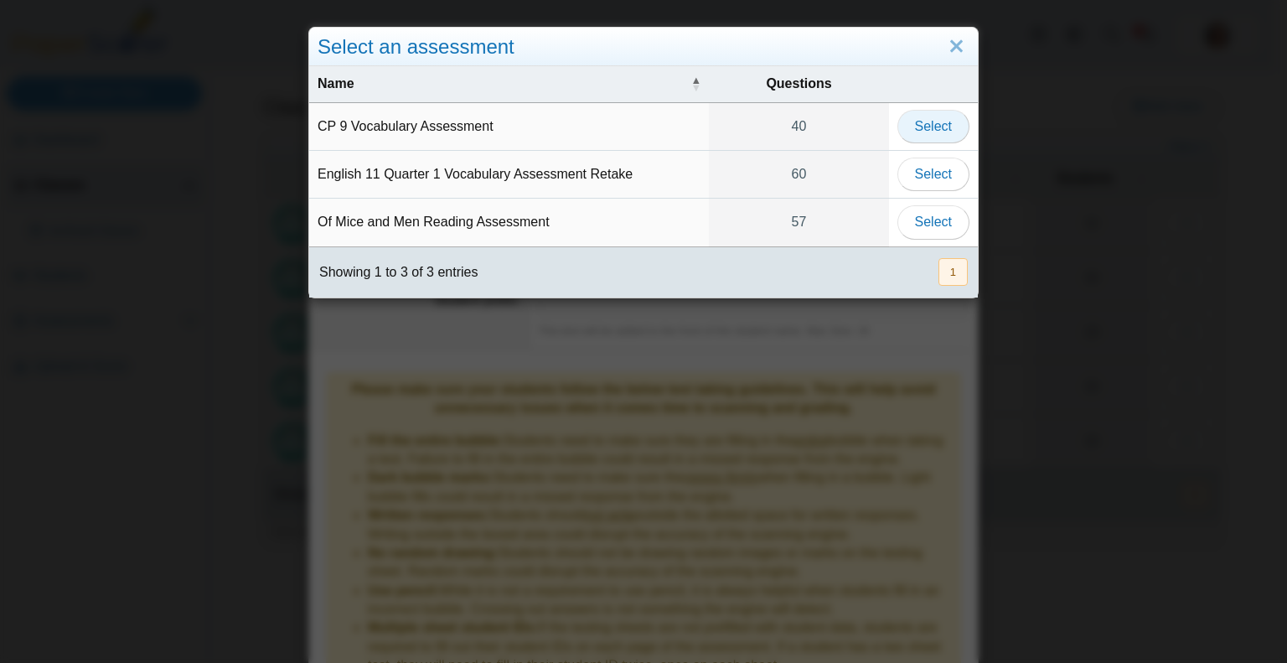
click at [942, 119] on span "Select" at bounding box center [933, 126] width 37 height 14
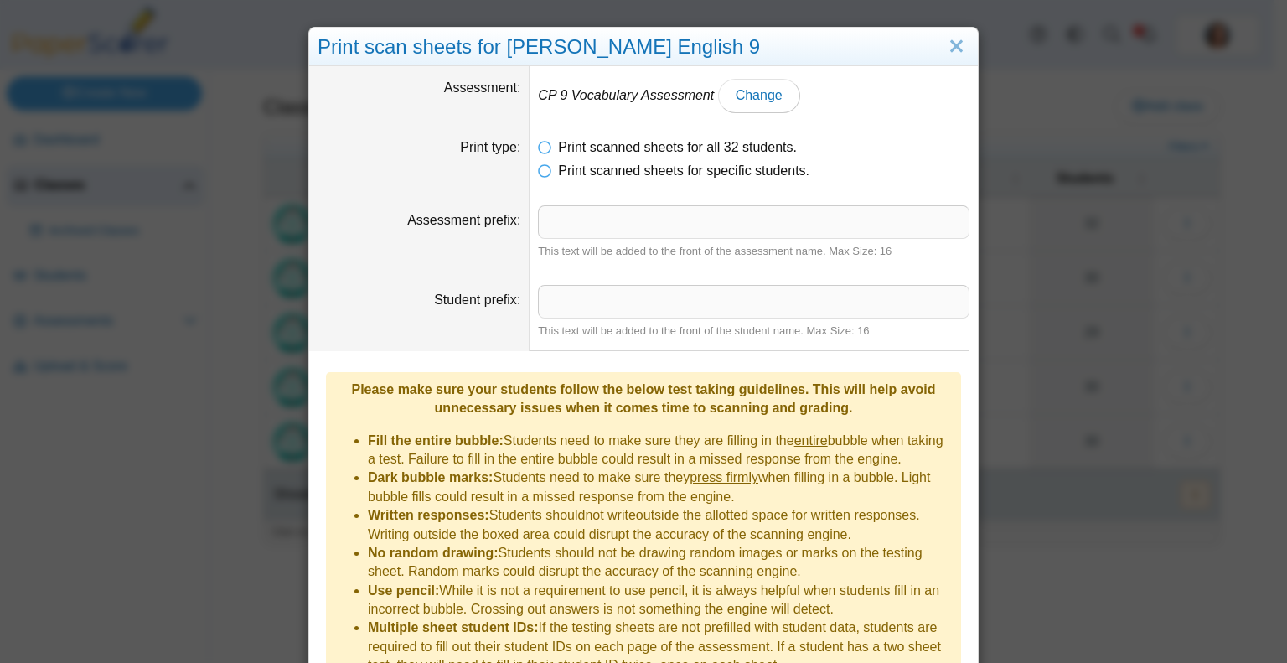
scroll to position [80, 0]
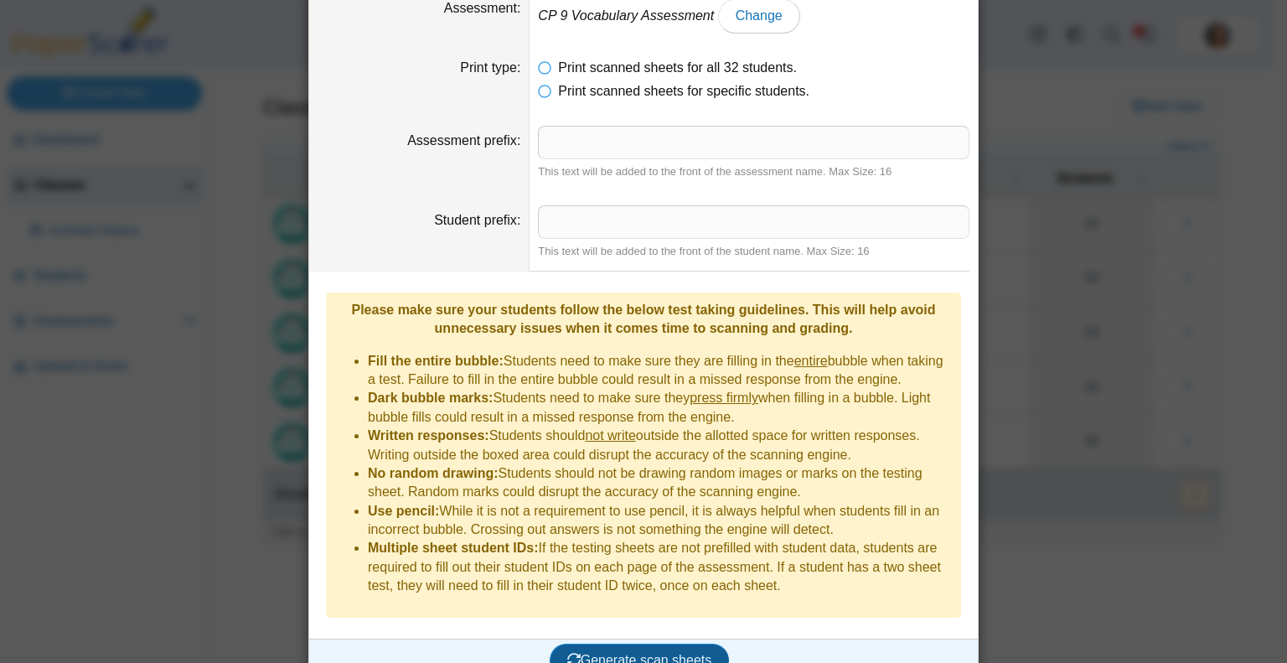
click at [633, 653] on span "Generate scan sheets" at bounding box center [639, 660] width 145 height 14
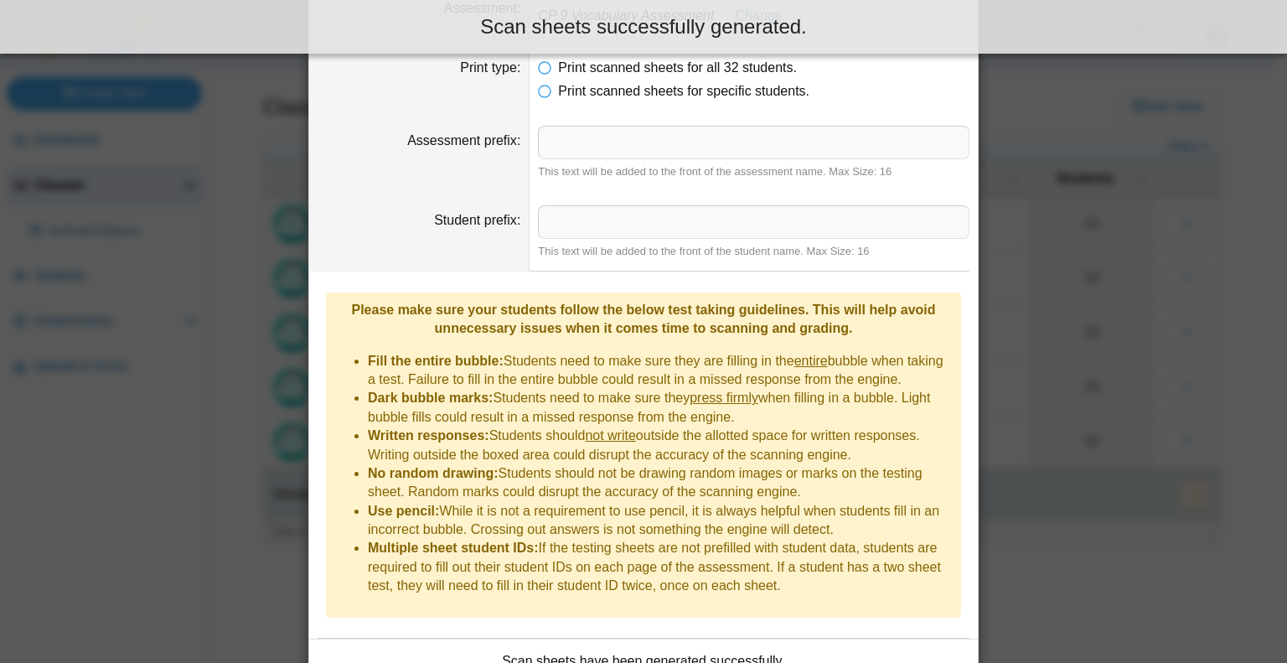
scroll to position [177, 0]
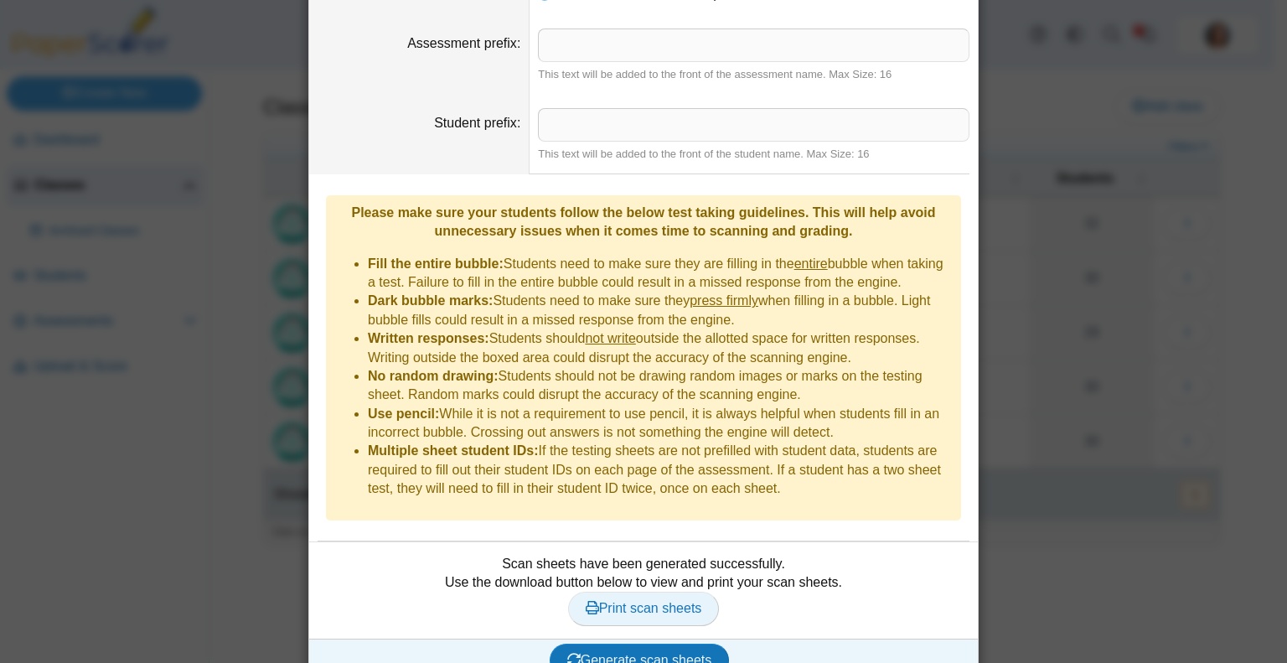
click at [676, 601] on span "Print scan sheets" at bounding box center [644, 608] width 116 height 14
